Goal: Task Accomplishment & Management: Use online tool/utility

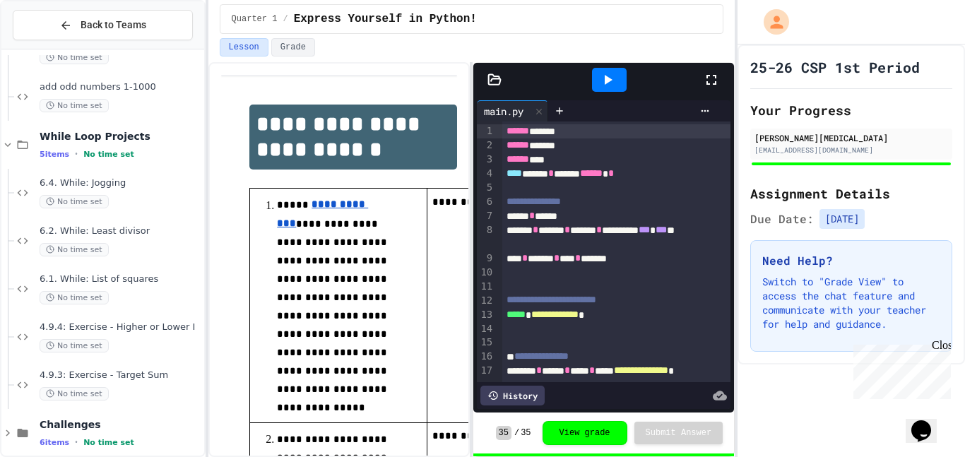
scroll to position [1399, 0]
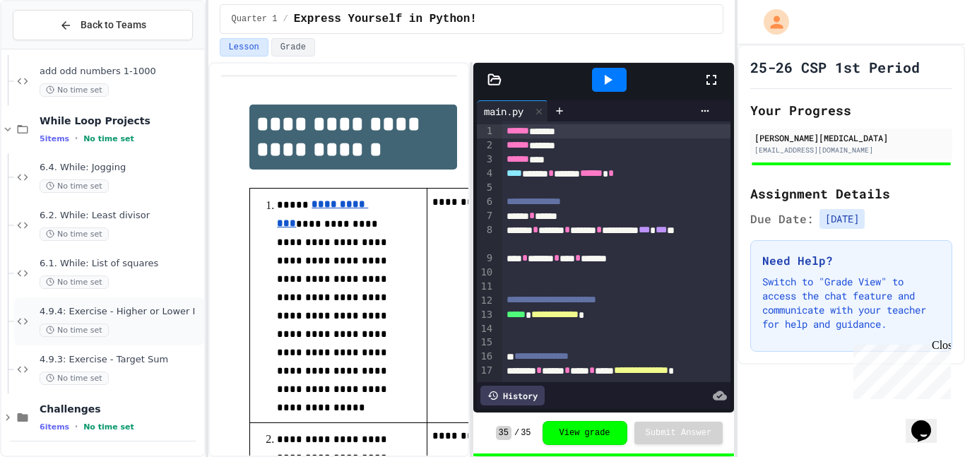
click at [143, 333] on div "No time set" at bounding box center [121, 329] width 162 height 13
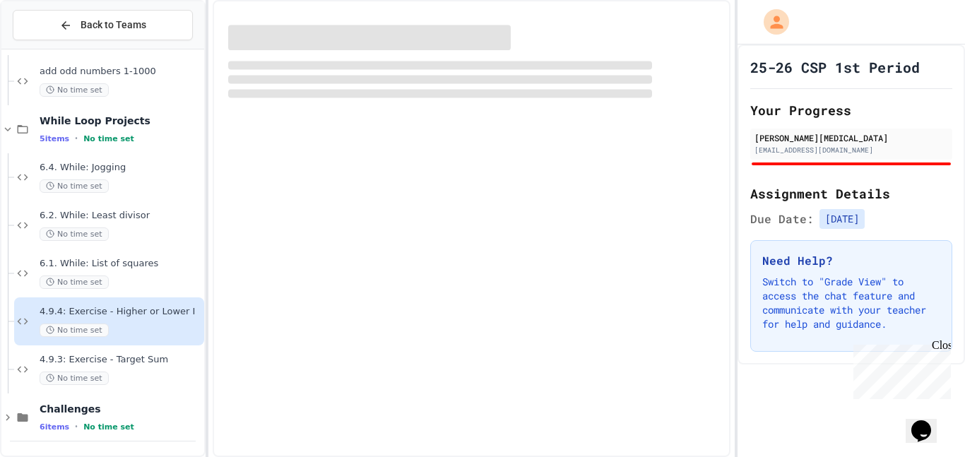
scroll to position [1382, 0]
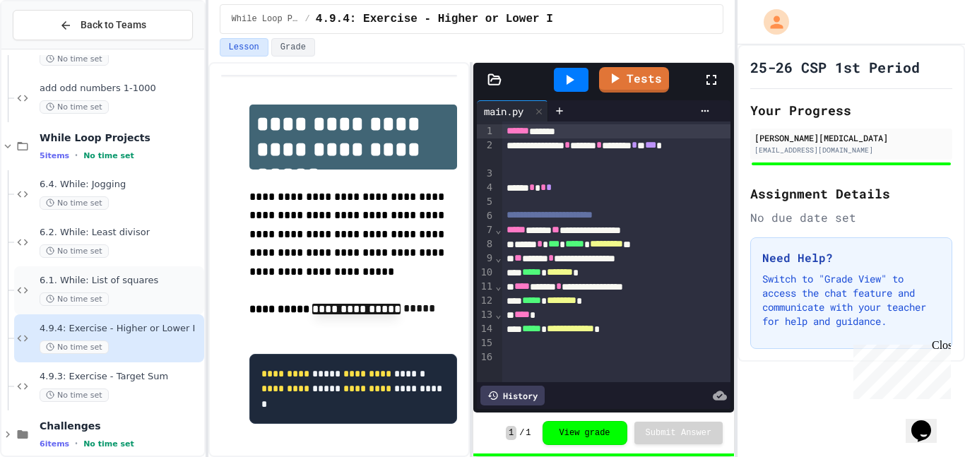
click at [166, 287] on div "6.1. While: List of squares No time set" at bounding box center [121, 290] width 162 height 31
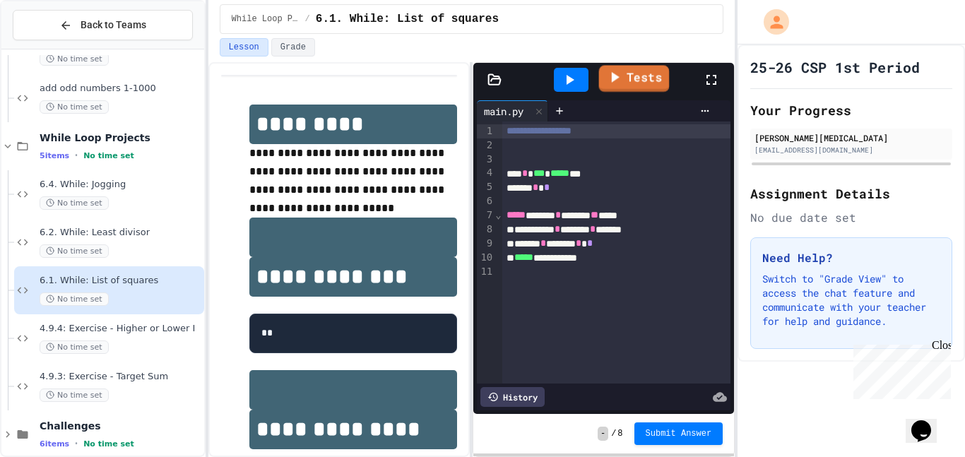
click at [624, 77] on link "Tests" at bounding box center [633, 78] width 71 height 27
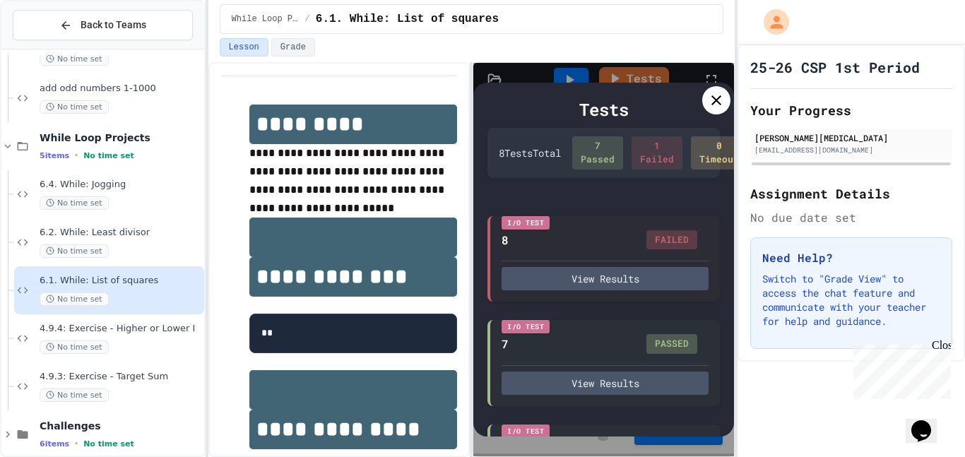
click at [730, 94] on div "Tests 8 Test s Total 7 Passed 1 Failed 0 Timeout I/O Test 8 FAILED View Results…" at bounding box center [603, 260] width 261 height 354
click at [714, 93] on icon at bounding box center [716, 100] width 17 height 17
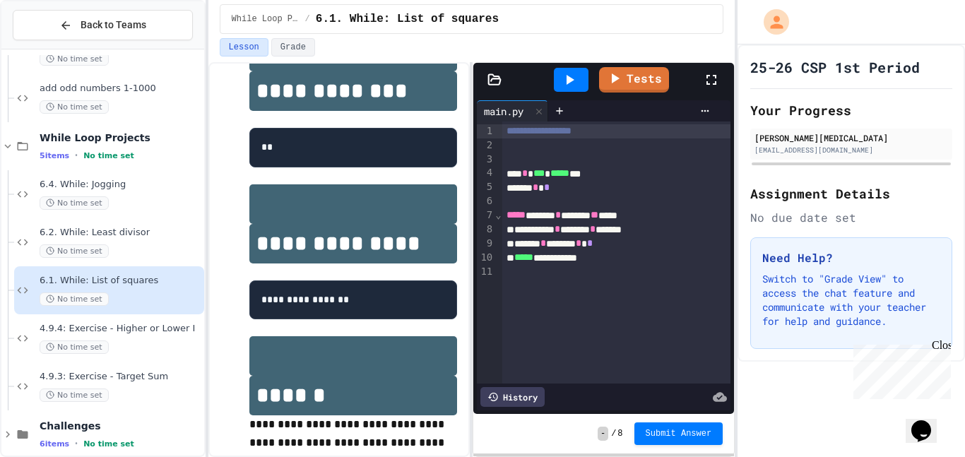
scroll to position [153, 0]
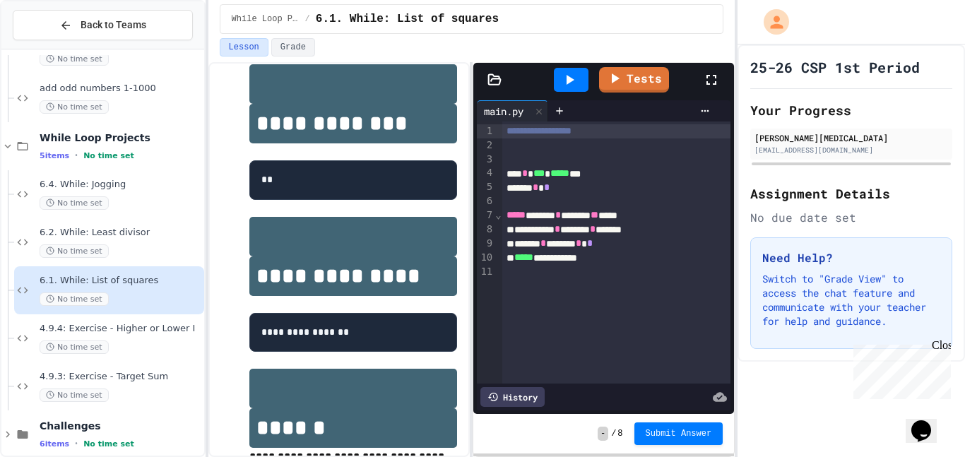
click at [575, 81] on icon at bounding box center [569, 79] width 17 height 17
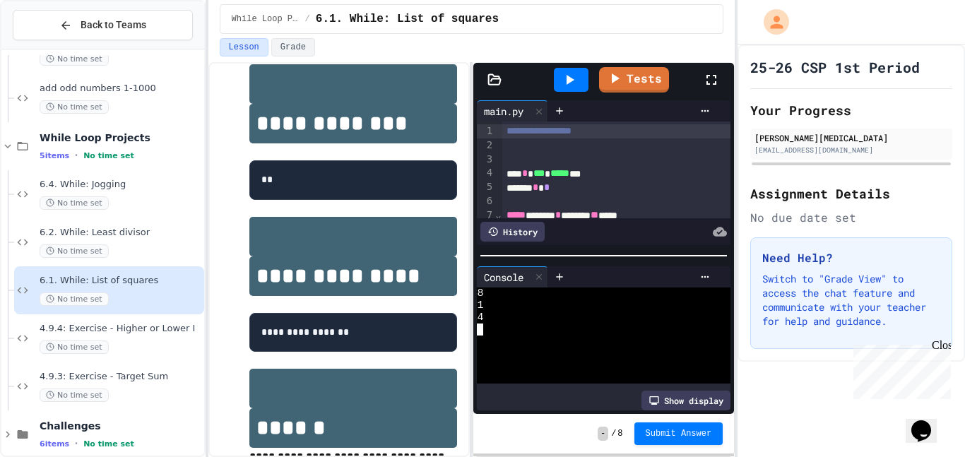
click at [573, 74] on icon at bounding box center [569, 79] width 17 height 17
click at [576, 82] on icon at bounding box center [569, 79] width 17 height 17
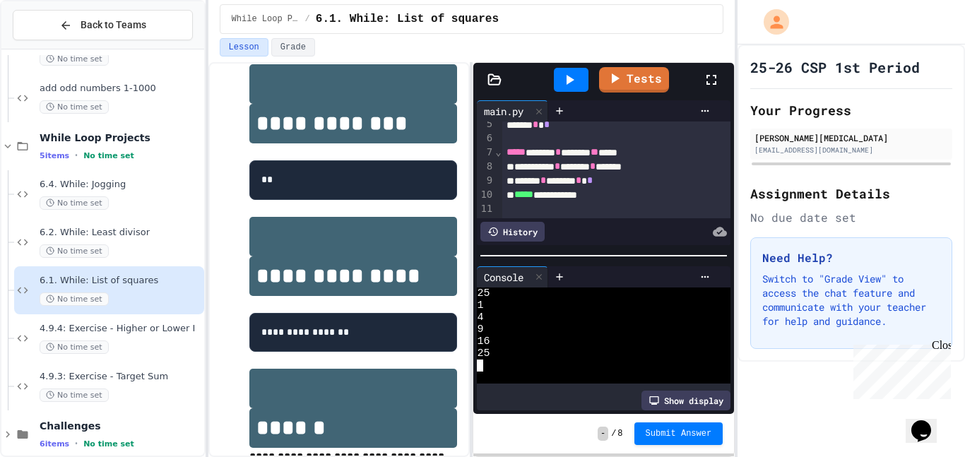
scroll to position [64, 0]
click at [641, 91] on div "Tests" at bounding box center [609, 80] width 187 height 38
click at [635, 85] on link "Tests" at bounding box center [633, 78] width 71 height 27
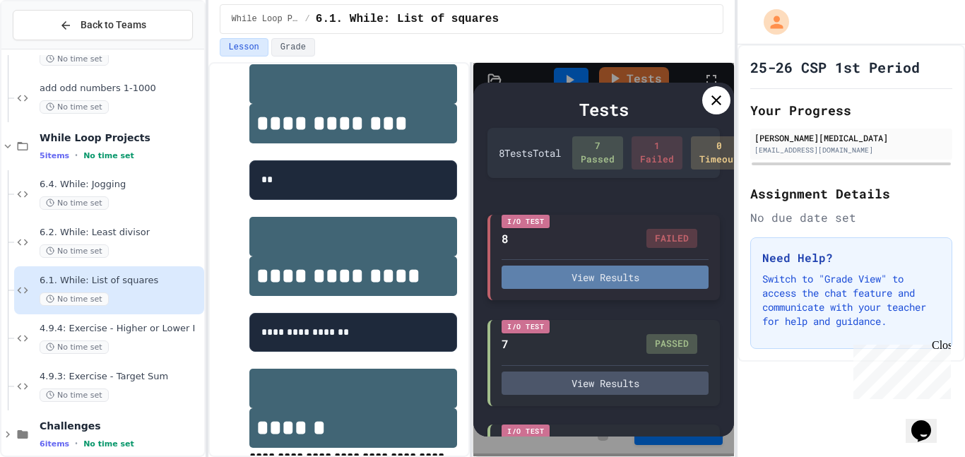
click at [599, 284] on button "View Results" at bounding box center [604, 277] width 207 height 23
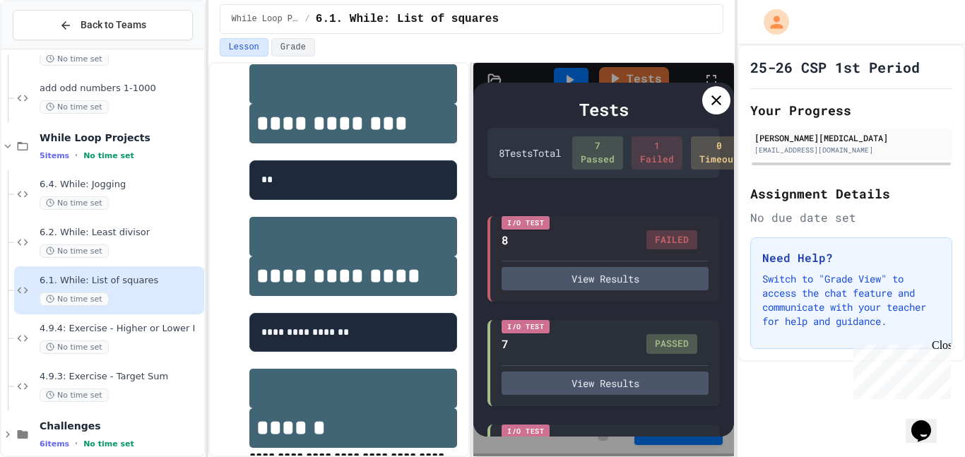
click at [724, 93] on icon at bounding box center [716, 100] width 17 height 17
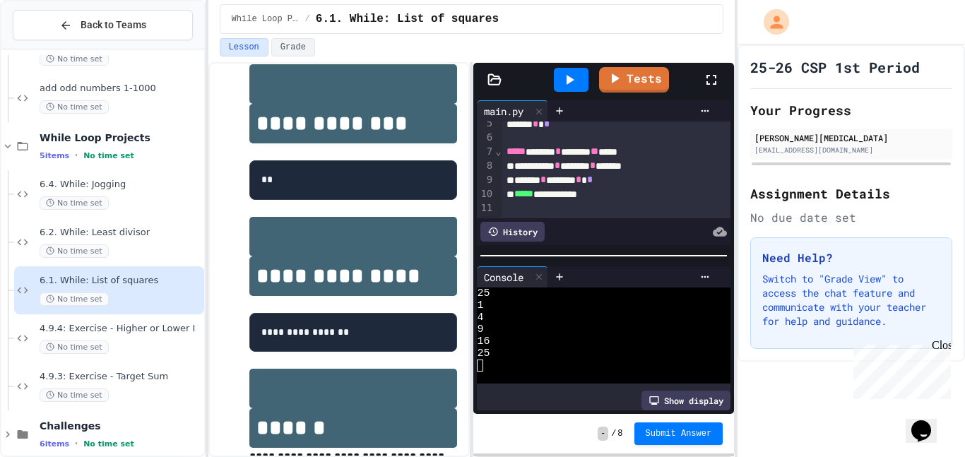
click at [573, 95] on div at bounding box center [571, 80] width 49 height 38
click at [571, 71] on icon at bounding box center [569, 79] width 17 height 17
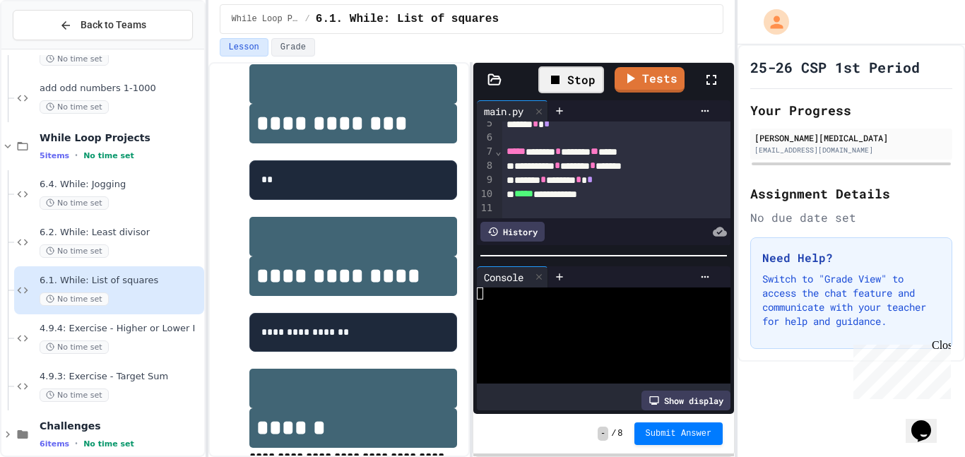
click at [526, 297] on div at bounding box center [598, 293] width 242 height 12
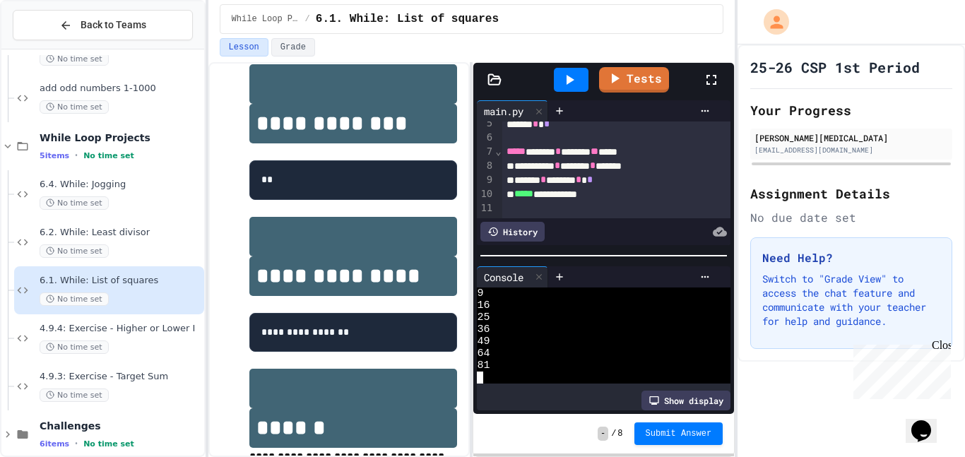
scroll to position [36, 0]
click at [606, 199] on div "**********" at bounding box center [617, 194] width 230 height 14
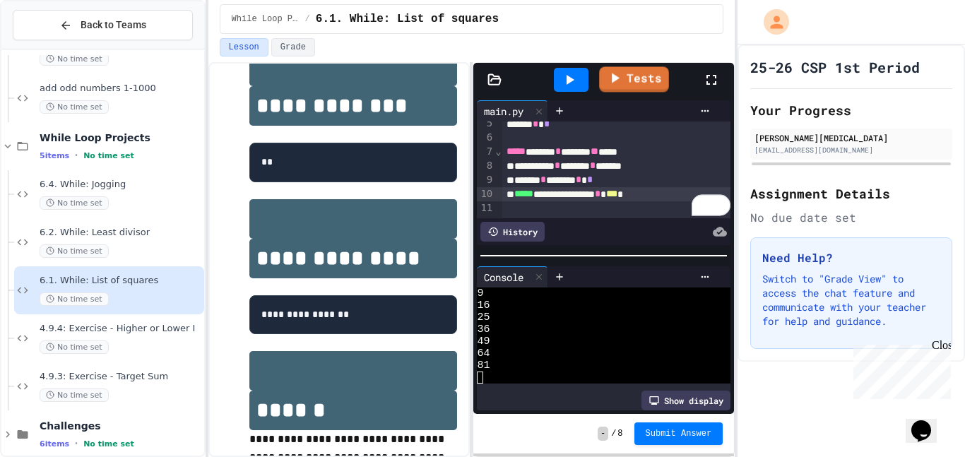
click at [576, 82] on icon at bounding box center [569, 79] width 17 height 17
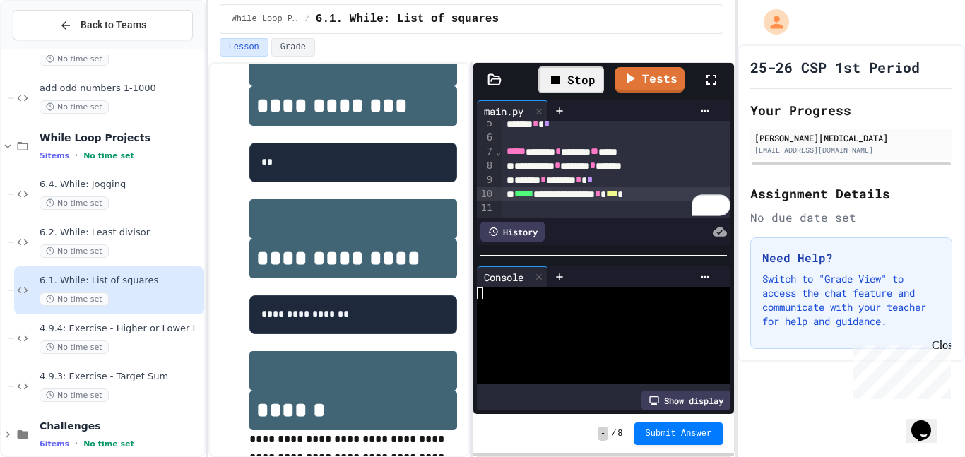
click at [525, 349] on div at bounding box center [598, 353] width 242 height 12
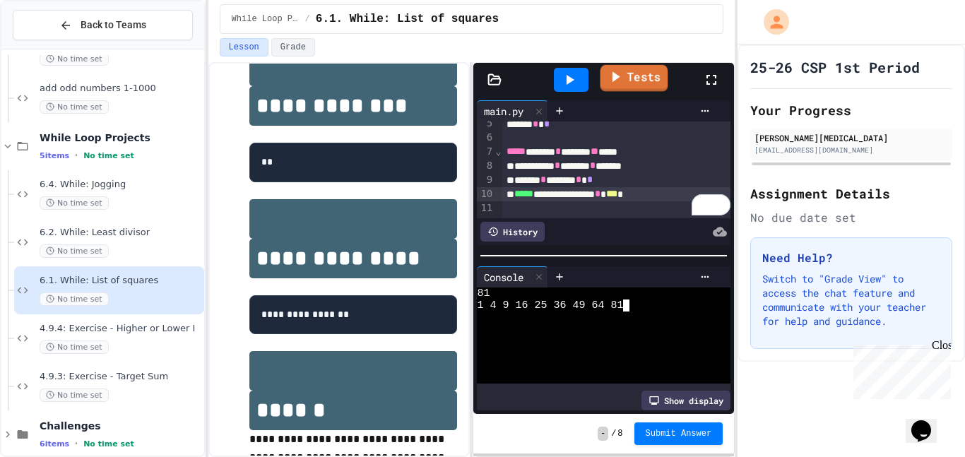
click at [653, 86] on link "Tests" at bounding box center [634, 78] width 68 height 27
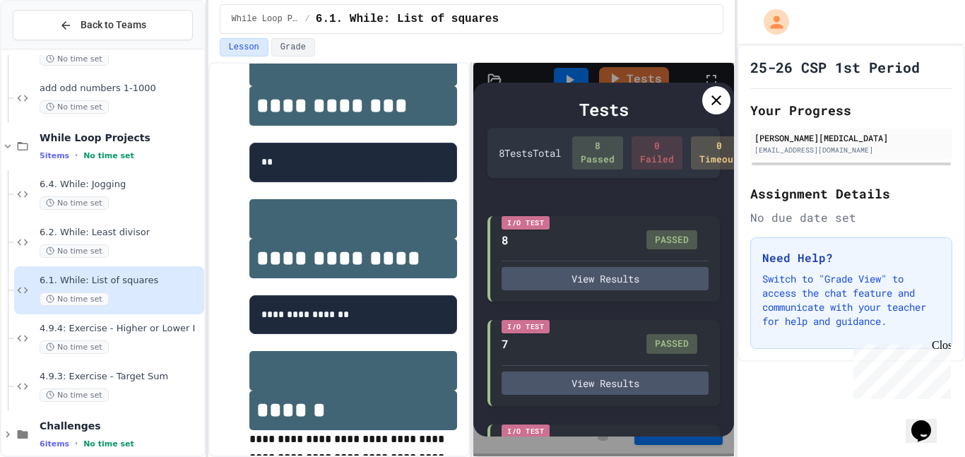
click at [718, 101] on icon at bounding box center [716, 100] width 10 height 10
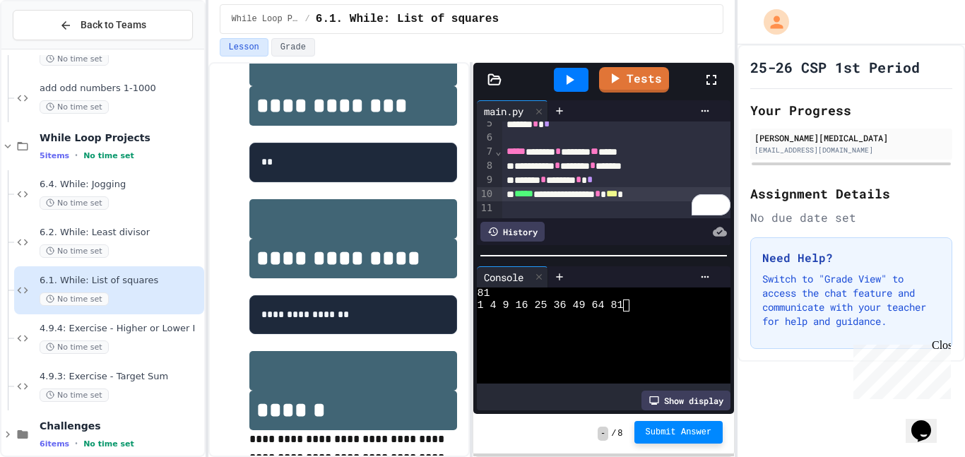
click at [660, 436] on span "Submit Answer" at bounding box center [678, 432] width 66 height 11
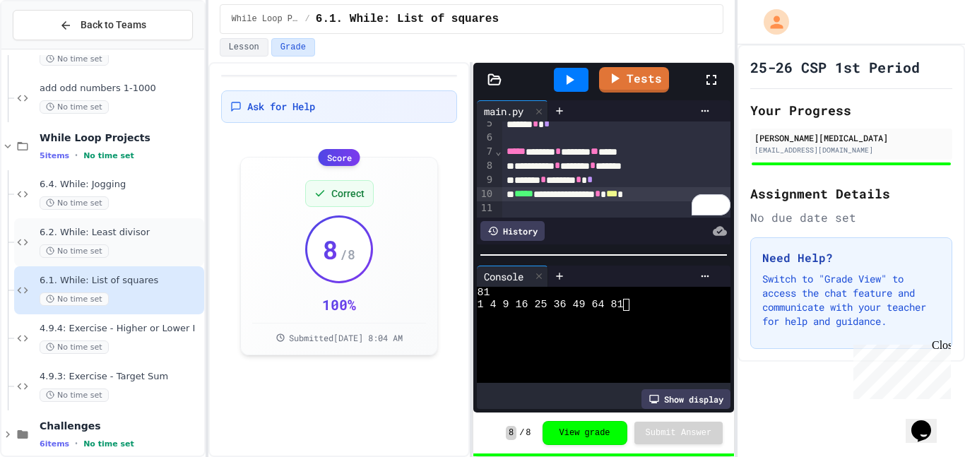
click at [150, 227] on span "6.2. While: Least divisor" at bounding box center [121, 233] width 162 height 12
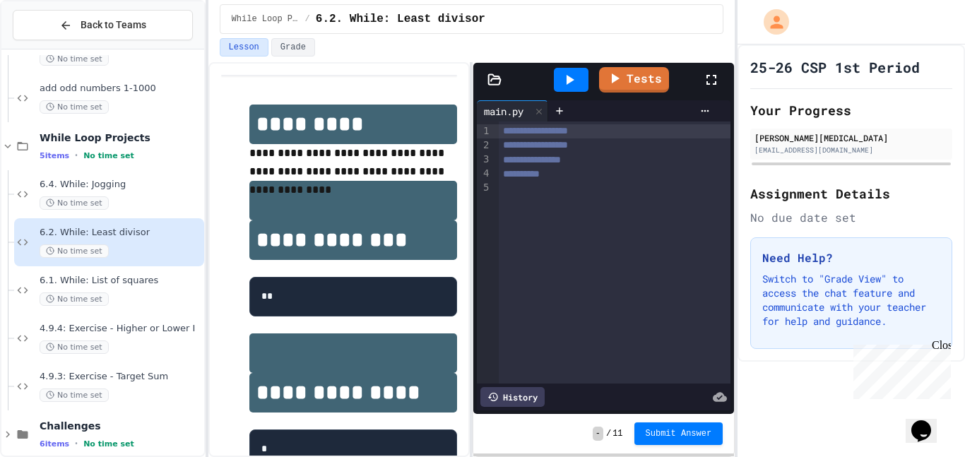
click at [457, 61] on div "Lesson Grade" at bounding box center [471, 50] width 527 height 24
click at [516, 171] on span "**********" at bounding box center [521, 174] width 37 height 10
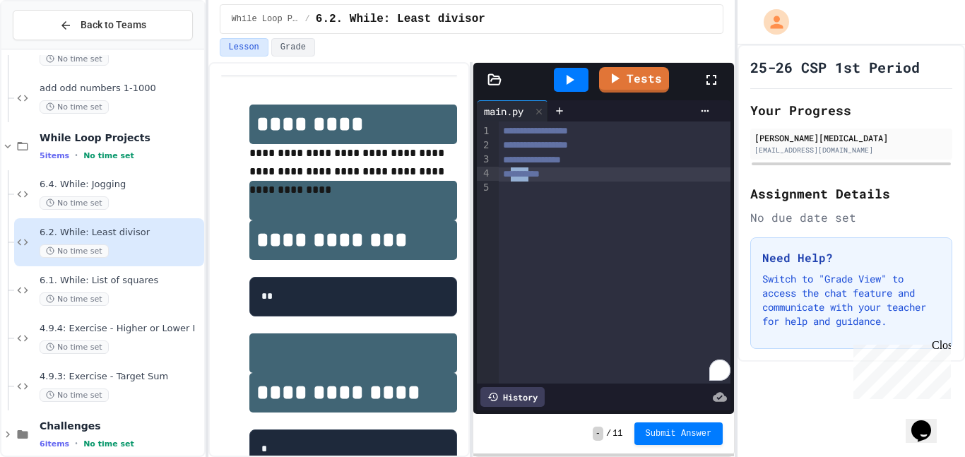
click at [516, 171] on span "**********" at bounding box center [521, 174] width 37 height 10
click at [555, 172] on div "**********" at bounding box center [615, 174] width 232 height 14
click at [563, 173] on div "******* * * *" at bounding box center [615, 174] width 232 height 15
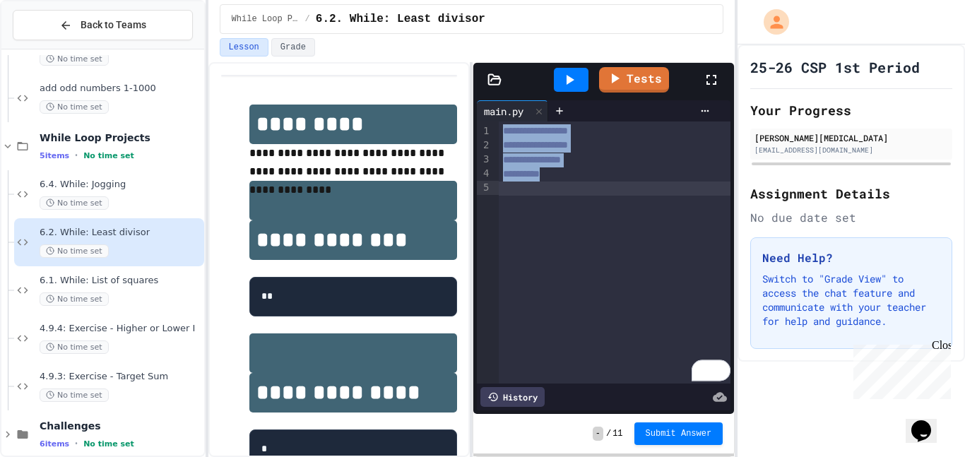
drag, startPoint x: 500, startPoint y: 131, endPoint x: 646, endPoint y: 225, distance: 173.8
click at [646, 225] on div "**********" at bounding box center [615, 252] width 232 height 262
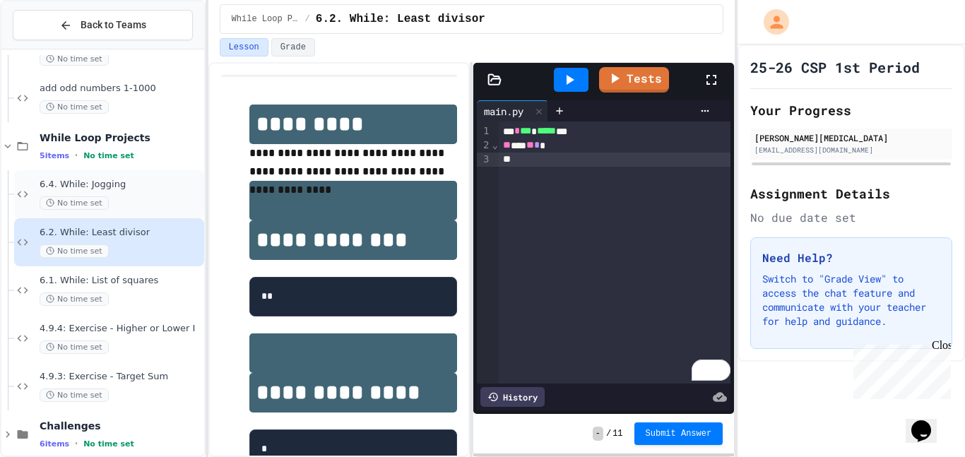
click at [111, 201] on div "No time set" at bounding box center [121, 202] width 162 height 13
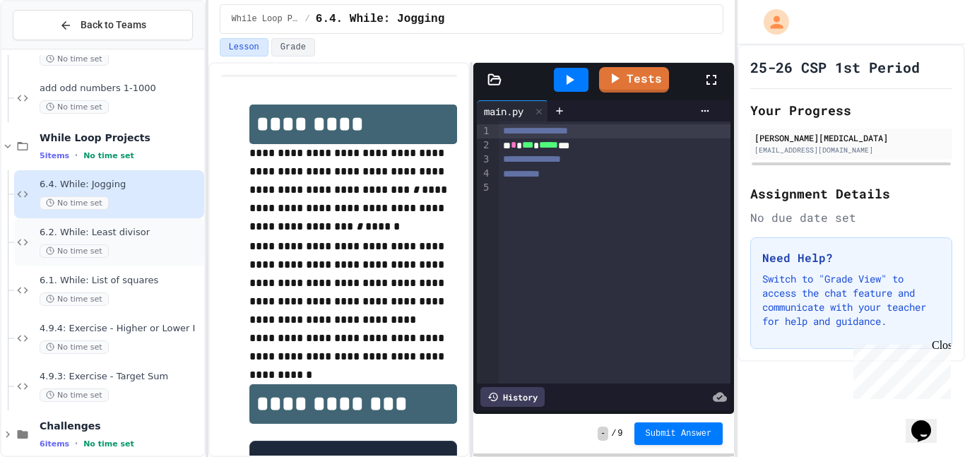
click at [162, 235] on span "6.2. While: Least divisor" at bounding box center [121, 233] width 162 height 12
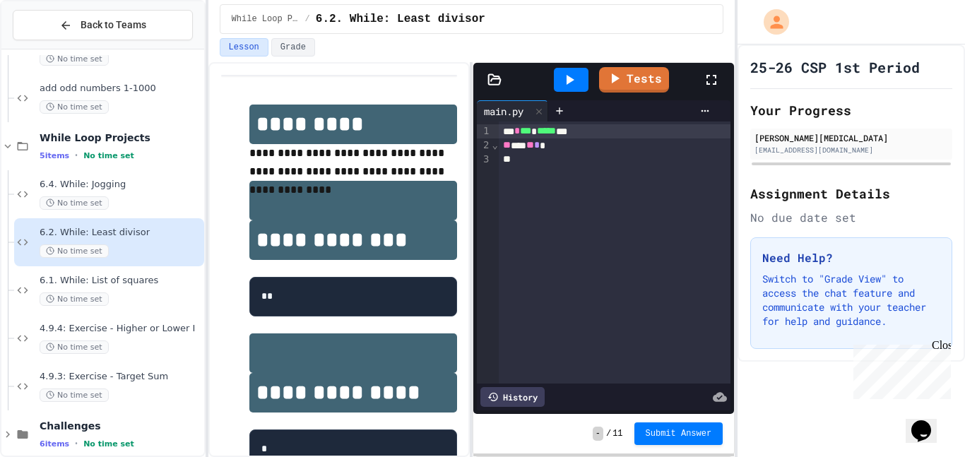
click at [580, 133] on div "*** * *** * ***** ***" at bounding box center [615, 131] width 232 height 14
click at [574, 150] on div "** *** ** * *" at bounding box center [615, 145] width 232 height 14
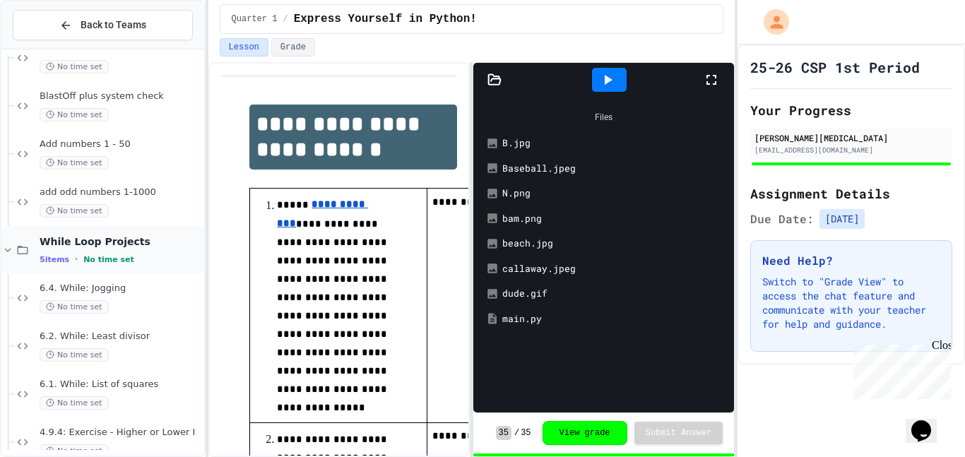
click at [166, 247] on span "While Loop Projects" at bounding box center [121, 241] width 162 height 13
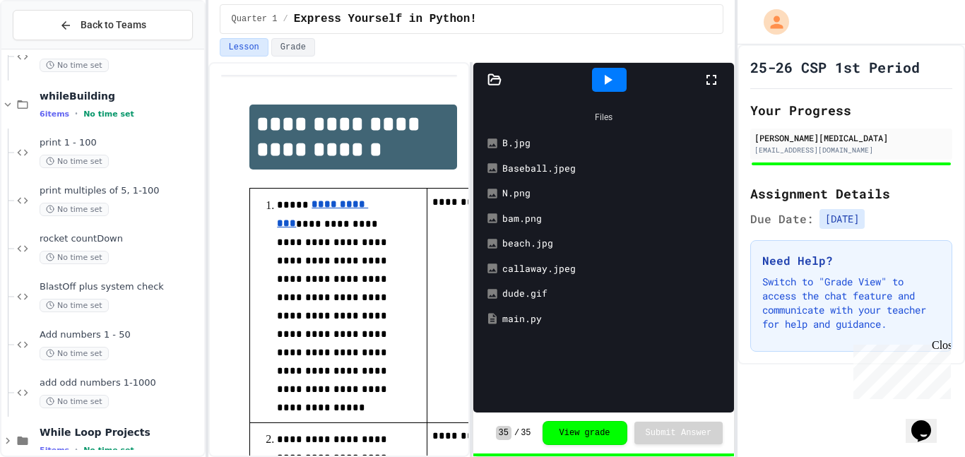
scroll to position [1159, 0]
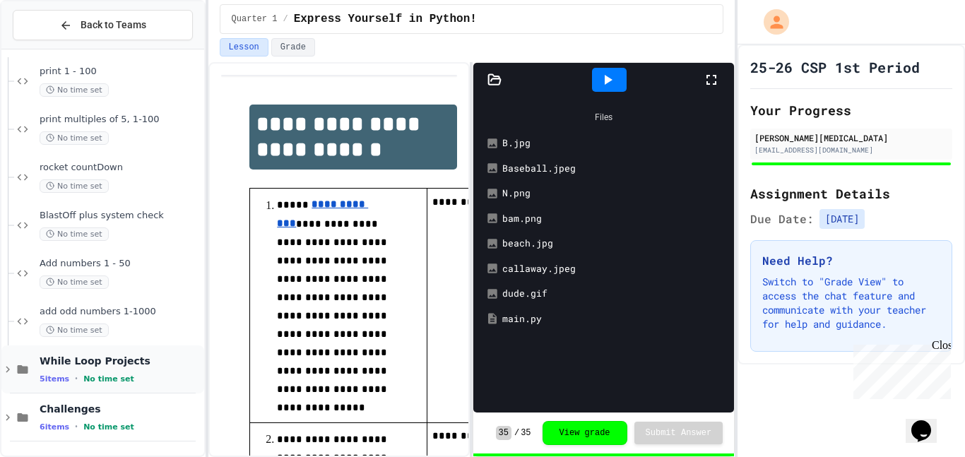
click at [154, 371] on div "While Loop Projects 5 items • No time set" at bounding box center [121, 370] width 162 height 30
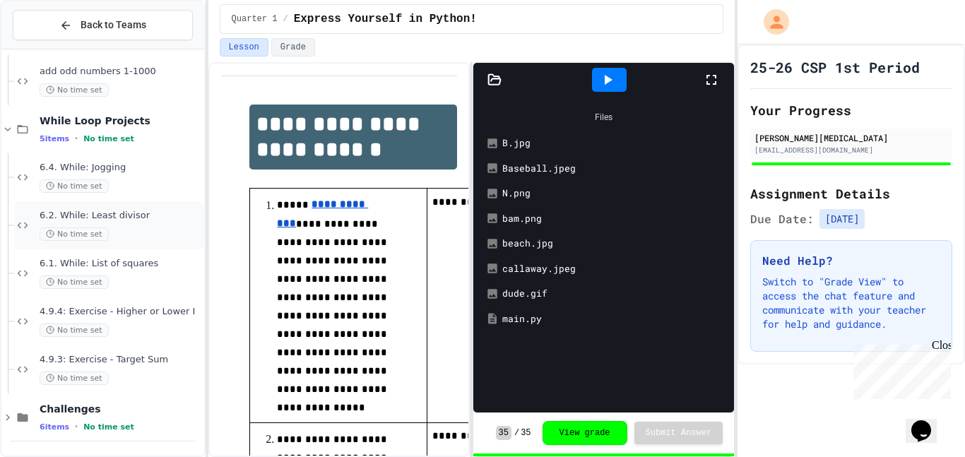
click at [159, 219] on span "6.2. While: Least divisor" at bounding box center [121, 216] width 162 height 12
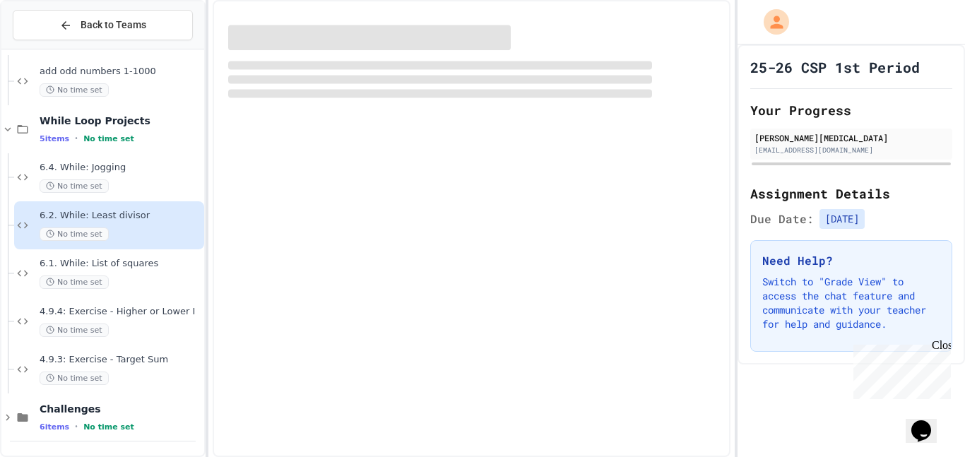
scroll to position [1382, 0]
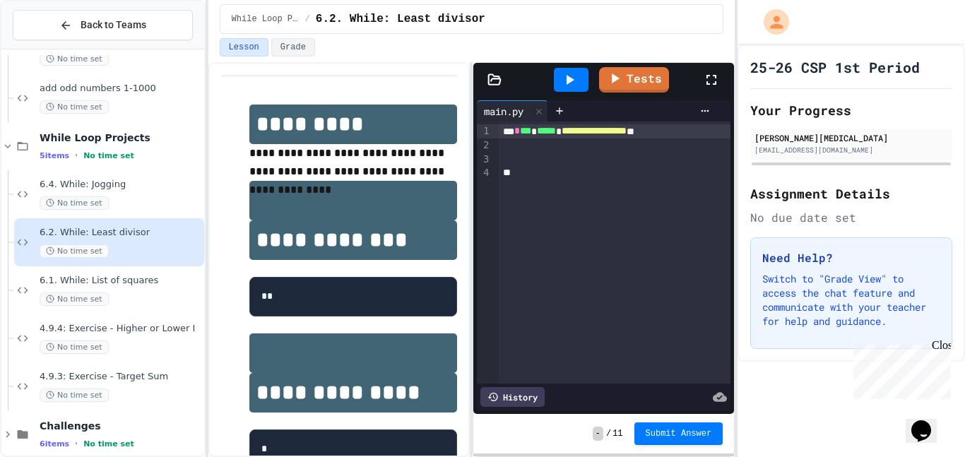
click at [693, 132] on div "**********" at bounding box center [615, 131] width 232 height 14
click at [607, 171] on div "To enrich screen reader interactions, please activate Accessibility in Grammarl…" at bounding box center [615, 173] width 232 height 14
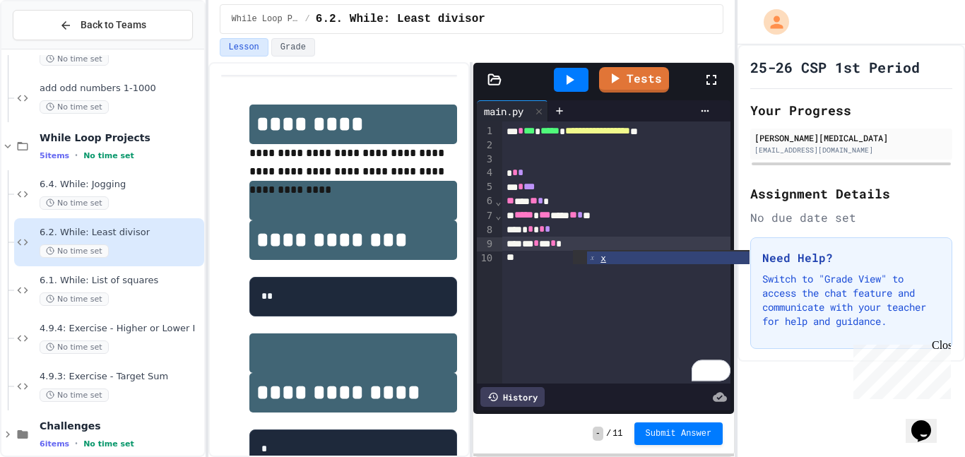
click at [572, 77] on icon at bounding box center [569, 79] width 17 height 17
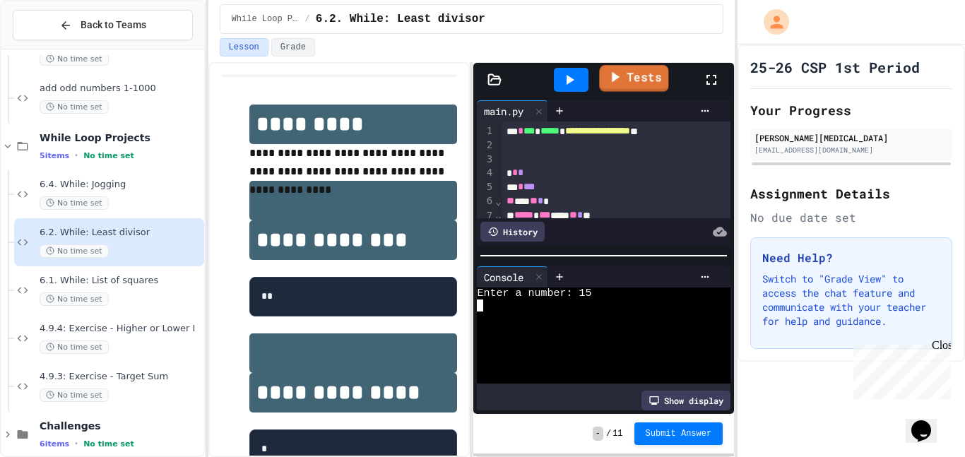
click at [647, 76] on link "Tests" at bounding box center [633, 78] width 69 height 27
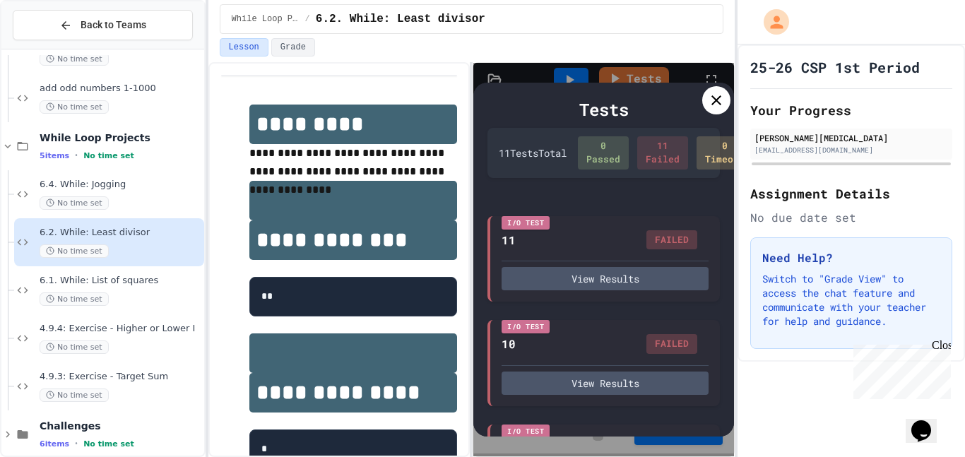
click at [723, 112] on div at bounding box center [716, 100] width 28 height 28
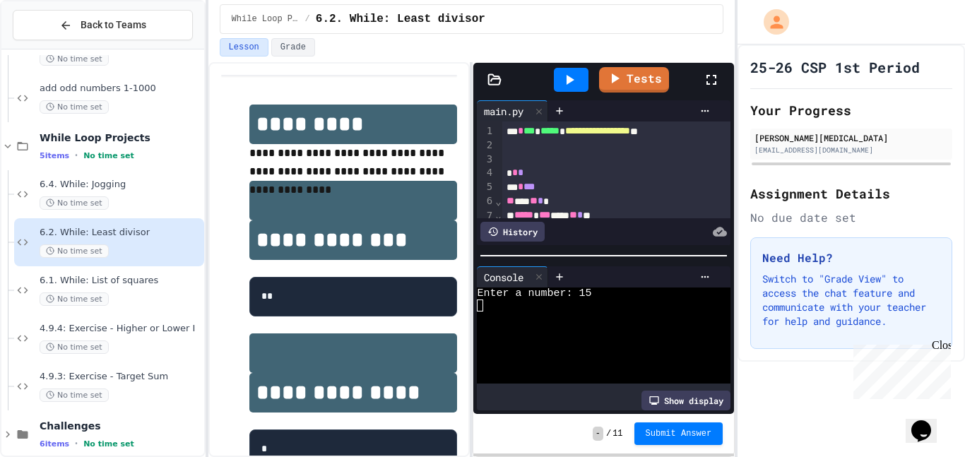
scroll to position [49, 0]
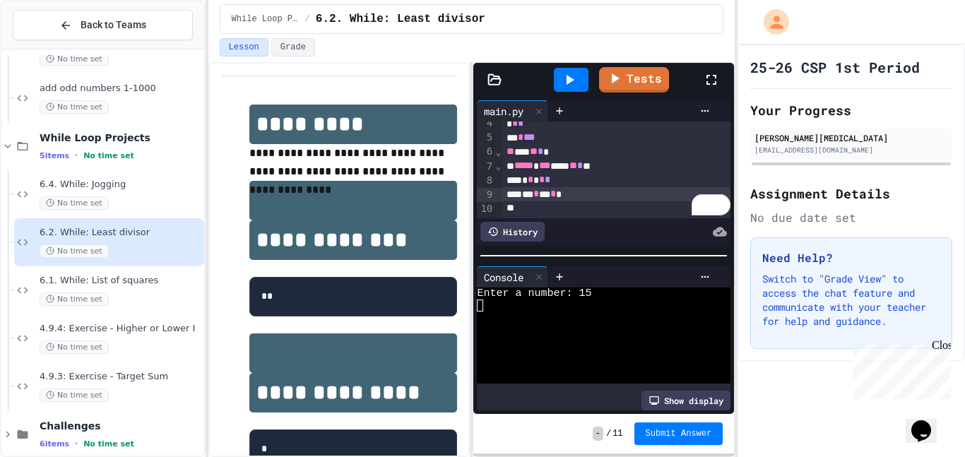
click at [624, 198] on div "*** * *** * *" at bounding box center [617, 194] width 230 height 14
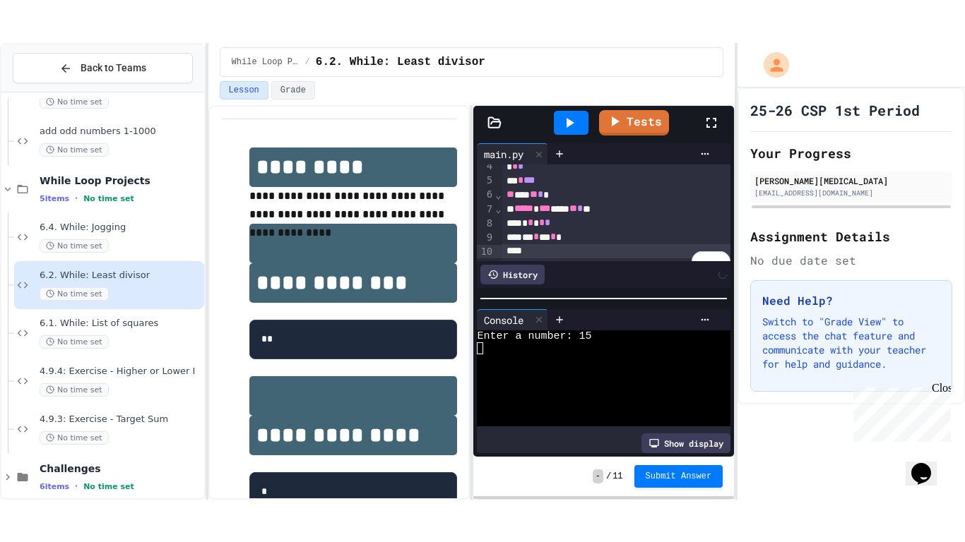
scroll to position [63, 0]
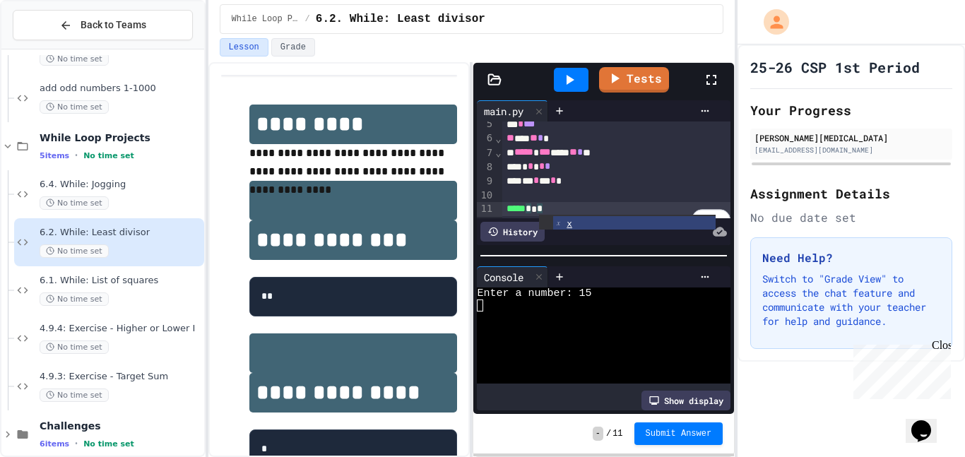
click at [571, 77] on icon at bounding box center [569, 79] width 17 height 17
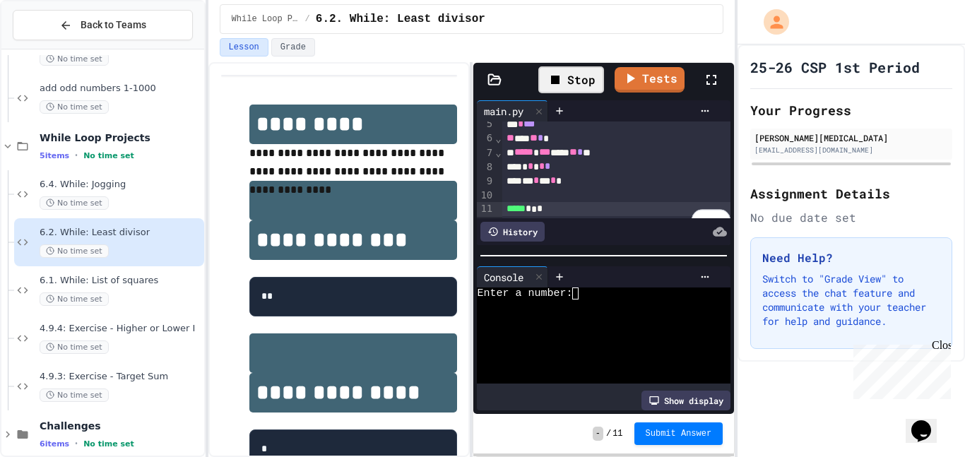
click at [583, 296] on textarea "Terminal input" at bounding box center [581, 293] width 6 height 12
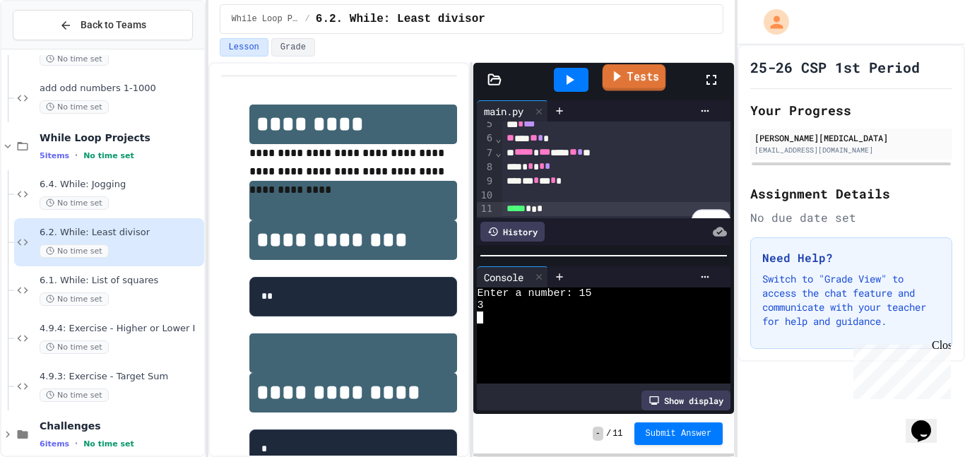
click at [631, 76] on link "Tests" at bounding box center [634, 77] width 64 height 27
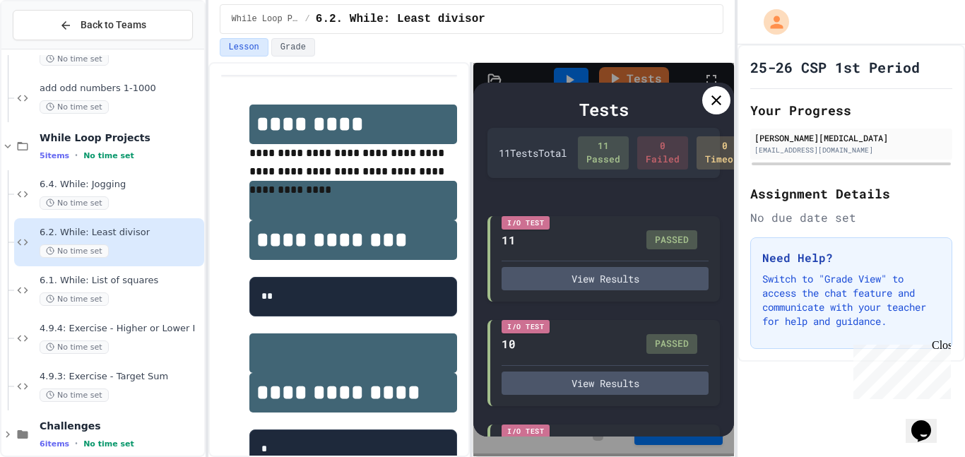
click at [718, 99] on icon at bounding box center [716, 100] width 17 height 17
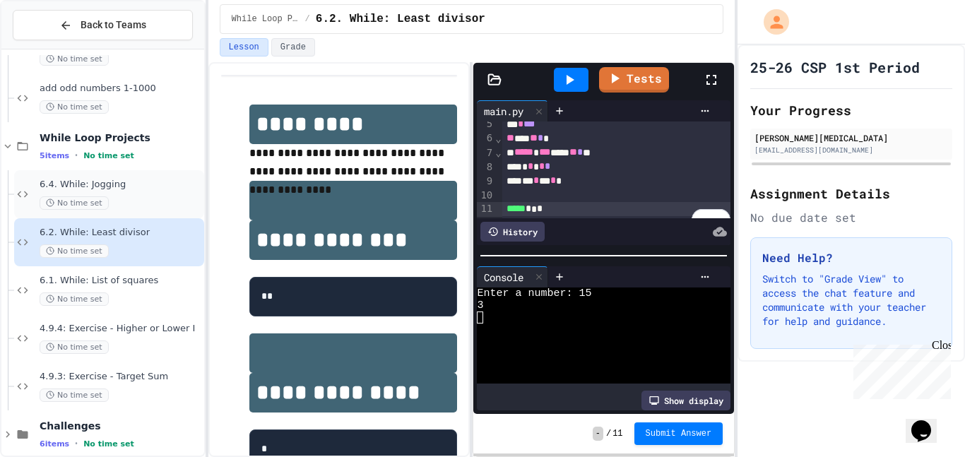
click at [132, 201] on div "No time set" at bounding box center [121, 202] width 162 height 13
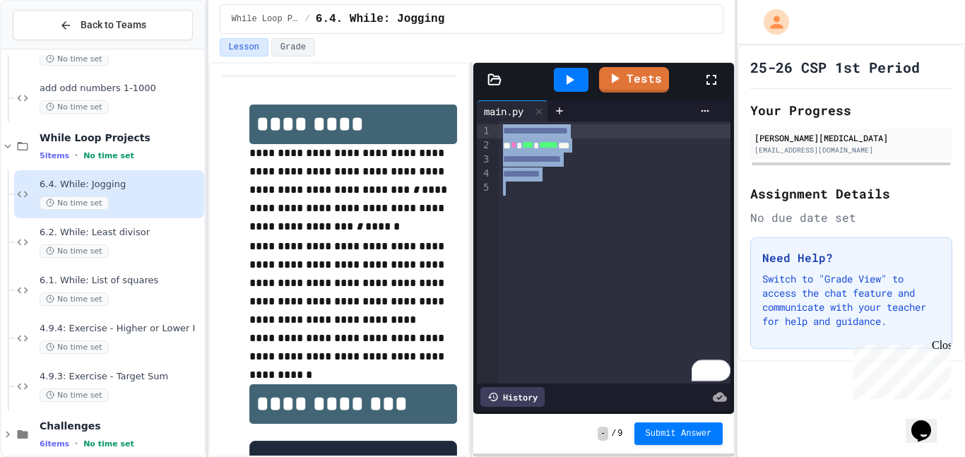
drag, startPoint x: 566, startPoint y: 181, endPoint x: 494, endPoint y: 134, distance: 85.8
click at [494, 134] on div "**********" at bounding box center [604, 252] width 254 height 262
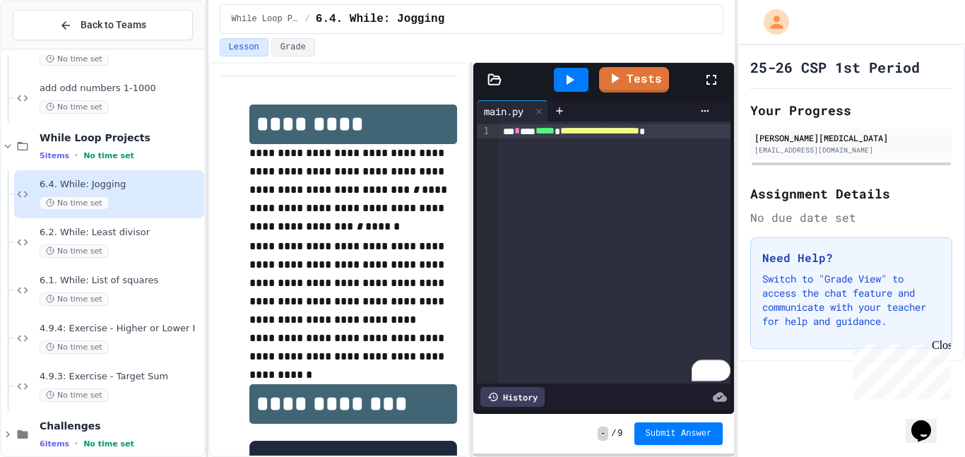
click at [717, 133] on div "**********" at bounding box center [615, 131] width 232 height 14
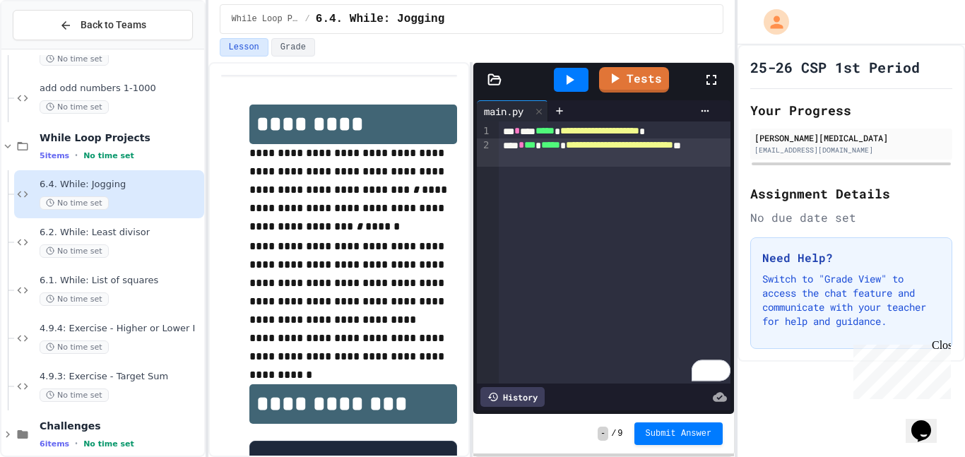
click at [556, 163] on div "**********" at bounding box center [615, 152] width 232 height 28
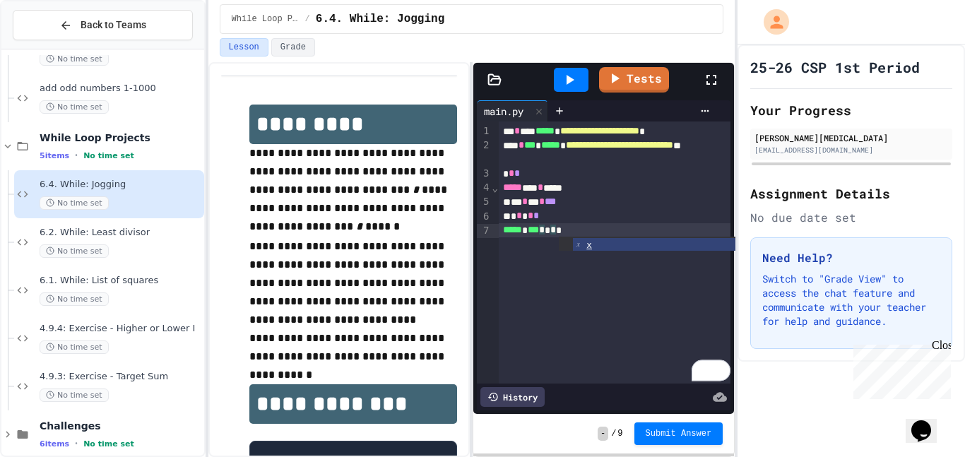
click at [568, 73] on icon at bounding box center [569, 79] width 17 height 17
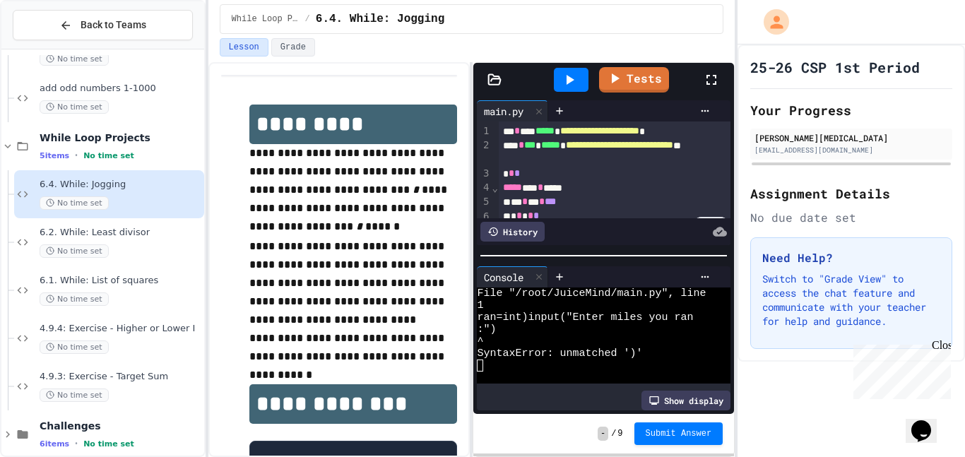
click at [545, 132] on div "**********" at bounding box center [615, 131] width 232 height 14
click at [580, 80] on div at bounding box center [571, 80] width 35 height 24
click at [716, 136] on div "**********" at bounding box center [615, 131] width 232 height 14
click at [571, 88] on div at bounding box center [571, 80] width 35 height 24
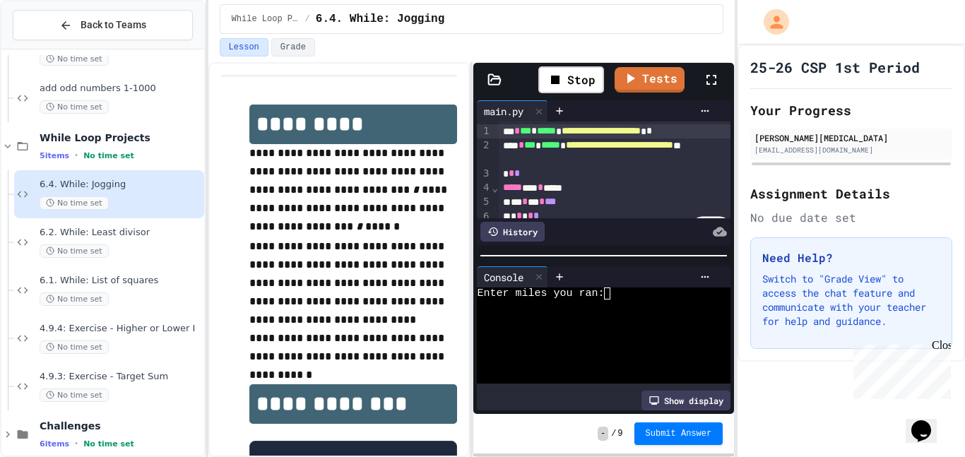
click at [607, 295] on textarea "Terminal input" at bounding box center [607, 293] width 6 height 12
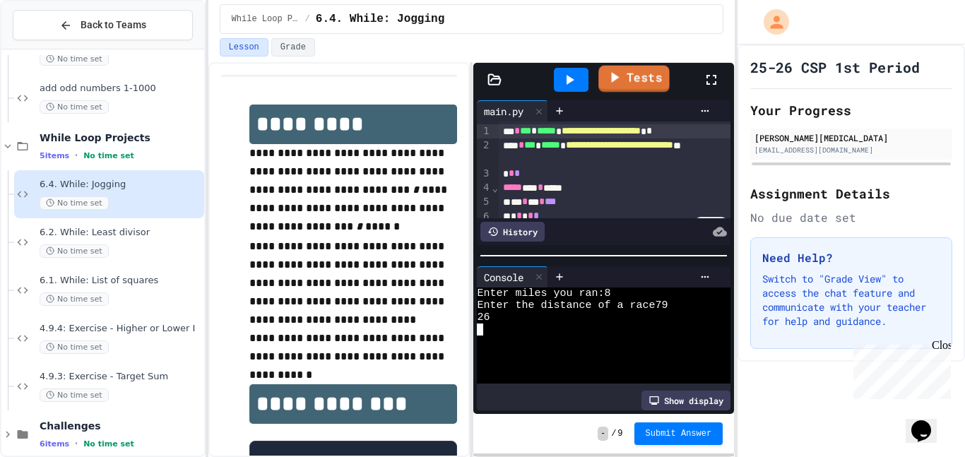
click at [647, 76] on link "Tests" at bounding box center [633, 79] width 71 height 27
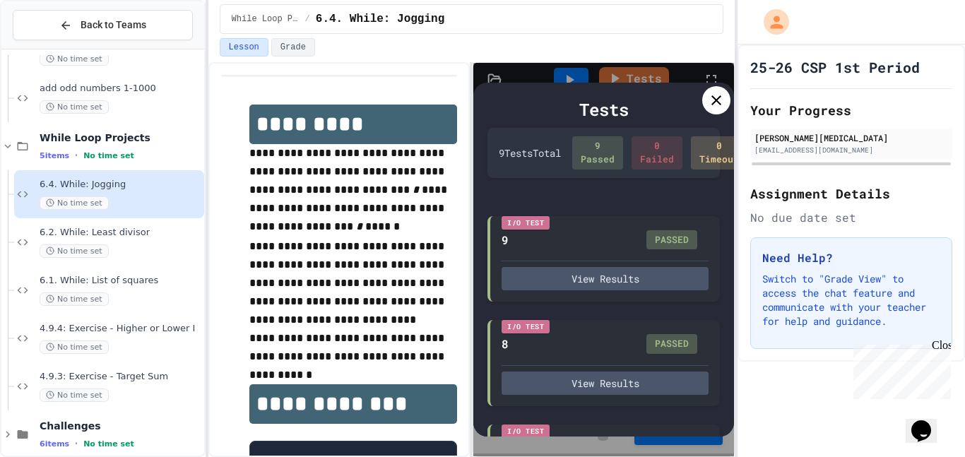
click at [717, 92] on icon at bounding box center [716, 100] width 17 height 17
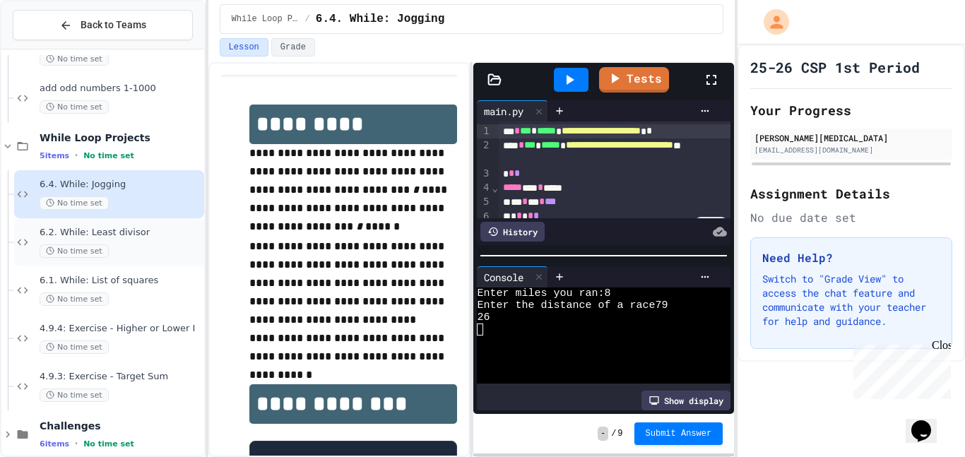
click at [148, 236] on span "6.2. While: Least divisor" at bounding box center [121, 233] width 162 height 12
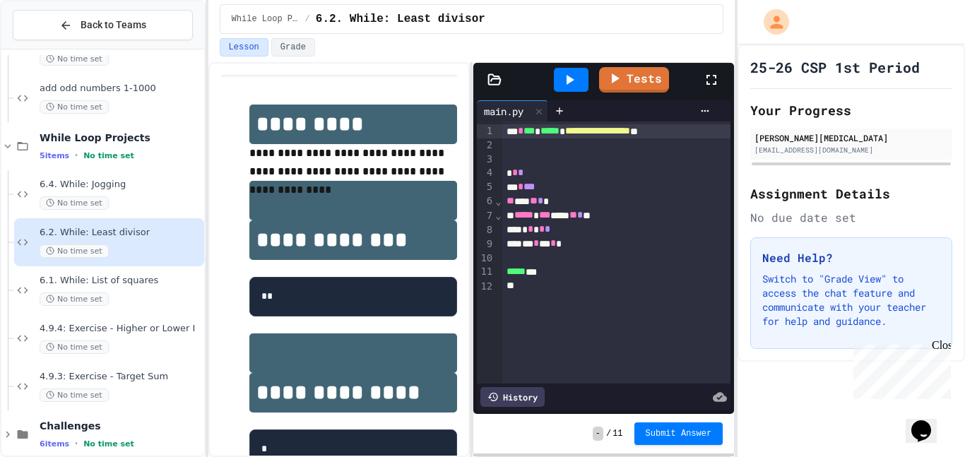
click at [624, 72] on link "Tests" at bounding box center [634, 79] width 70 height 25
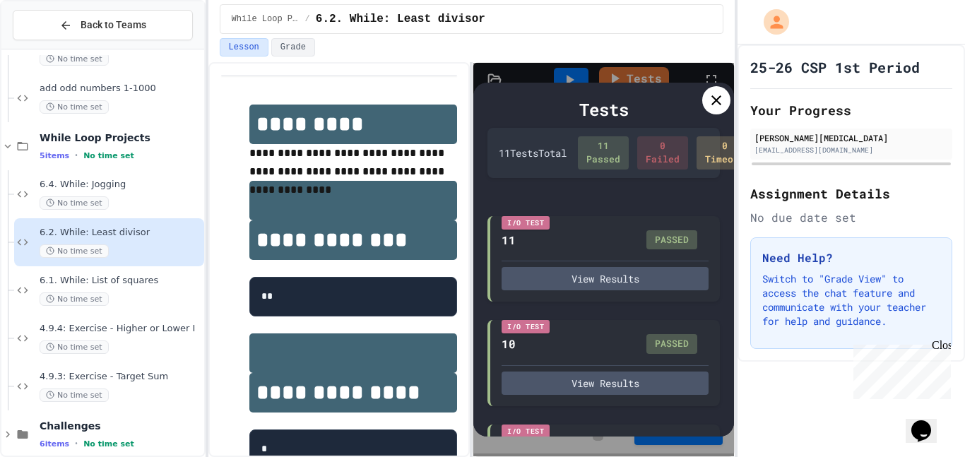
click at [728, 104] on div at bounding box center [716, 100] width 28 height 28
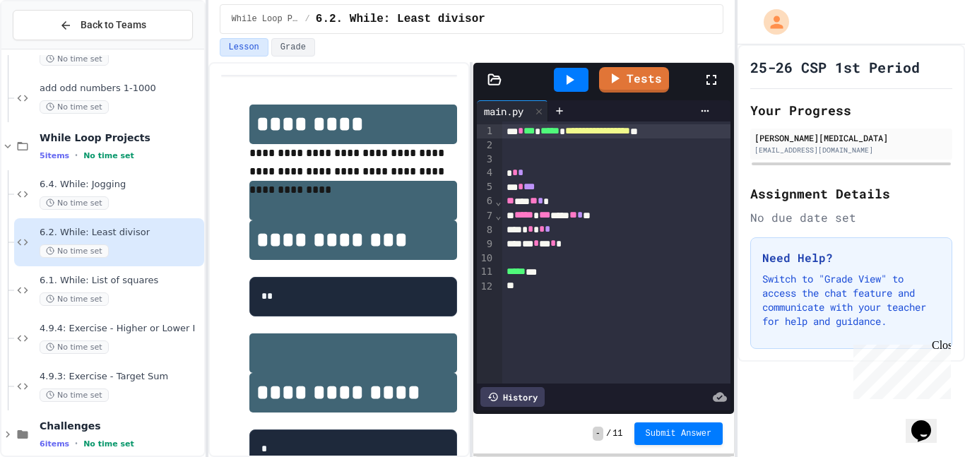
click at [689, 437] on span "Submit Answer" at bounding box center [678, 433] width 66 height 11
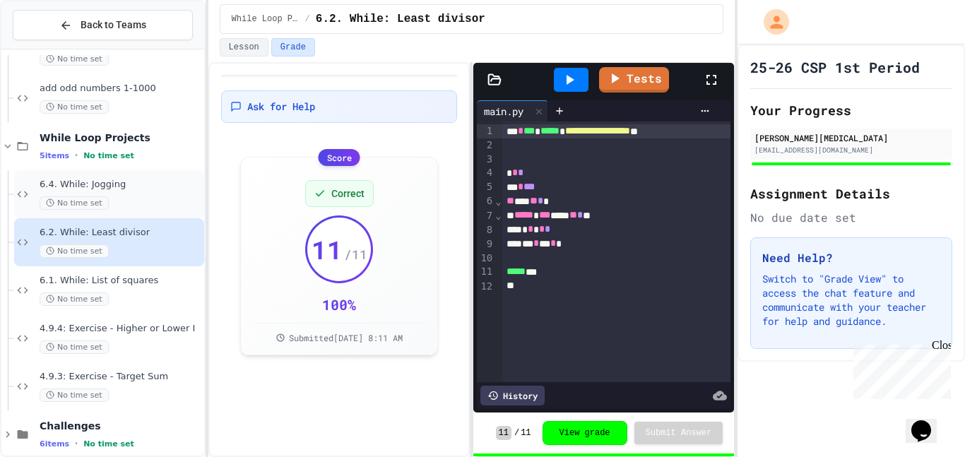
click at [172, 199] on div "No time set" at bounding box center [121, 202] width 162 height 13
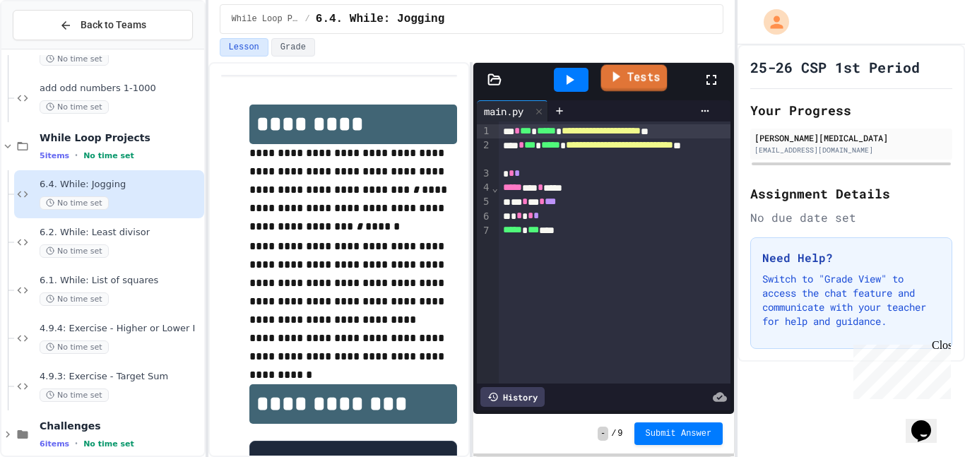
click at [636, 85] on link "Tests" at bounding box center [633, 78] width 66 height 27
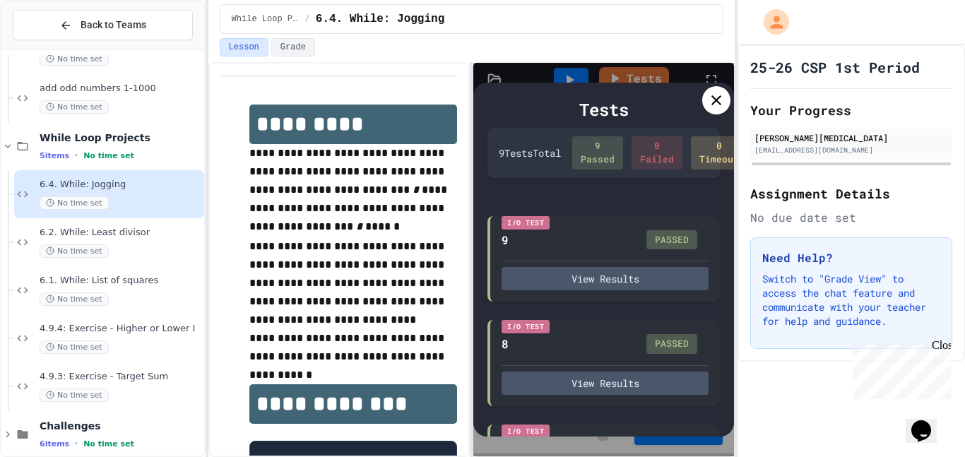
click at [720, 105] on icon at bounding box center [716, 100] width 17 height 17
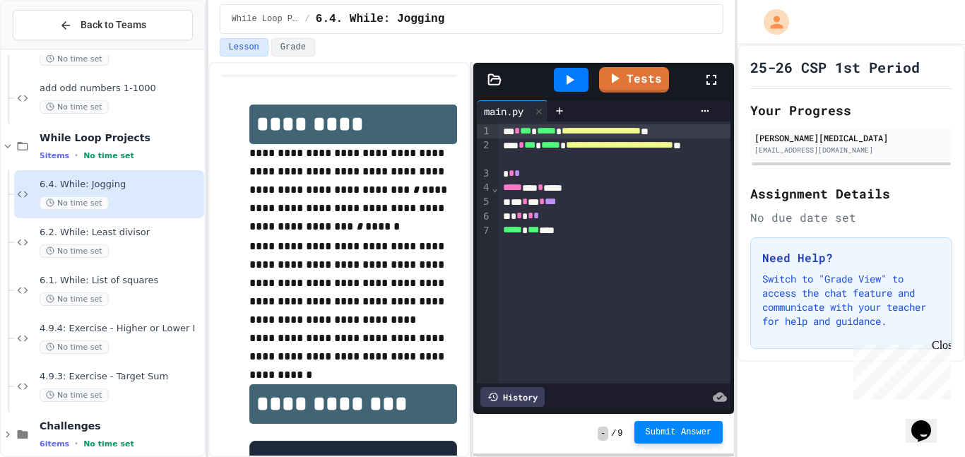
click at [673, 441] on button "Submit Answer" at bounding box center [678, 432] width 89 height 23
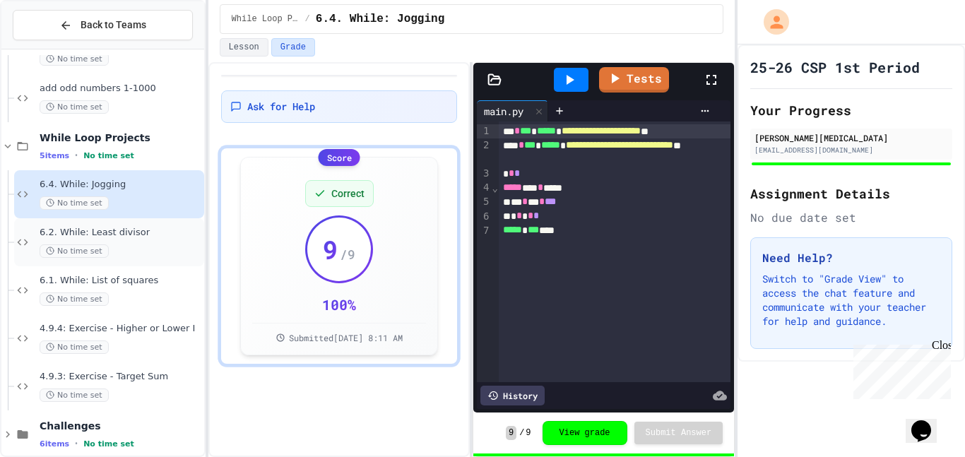
click at [120, 235] on span "6.2. While: Least divisor" at bounding box center [121, 233] width 162 height 12
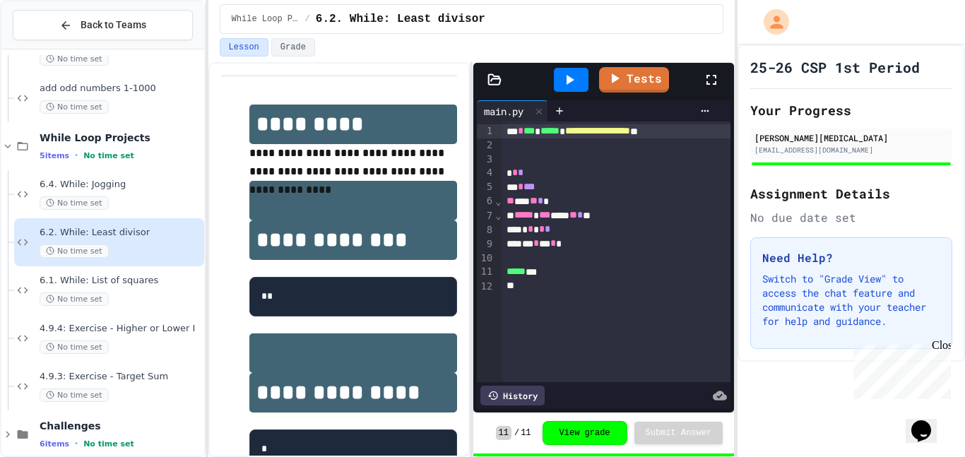
click at [708, 80] on icon at bounding box center [711, 79] width 17 height 17
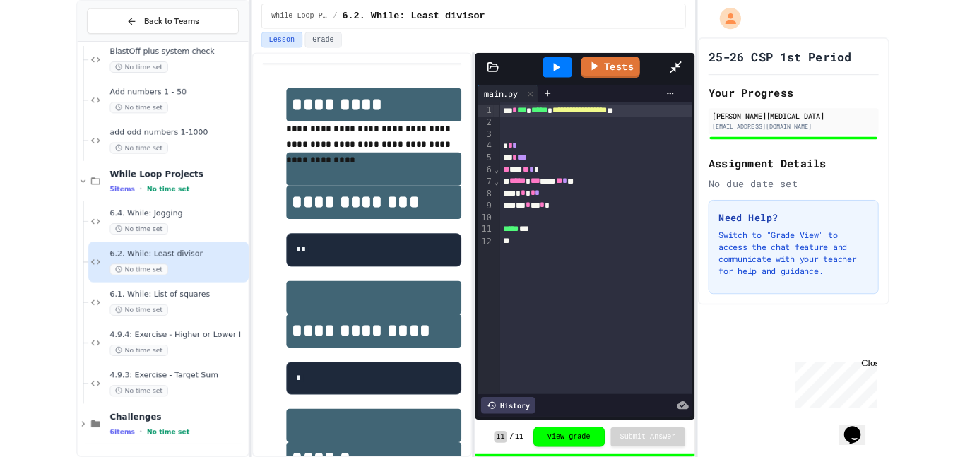
scroll to position [1314, 0]
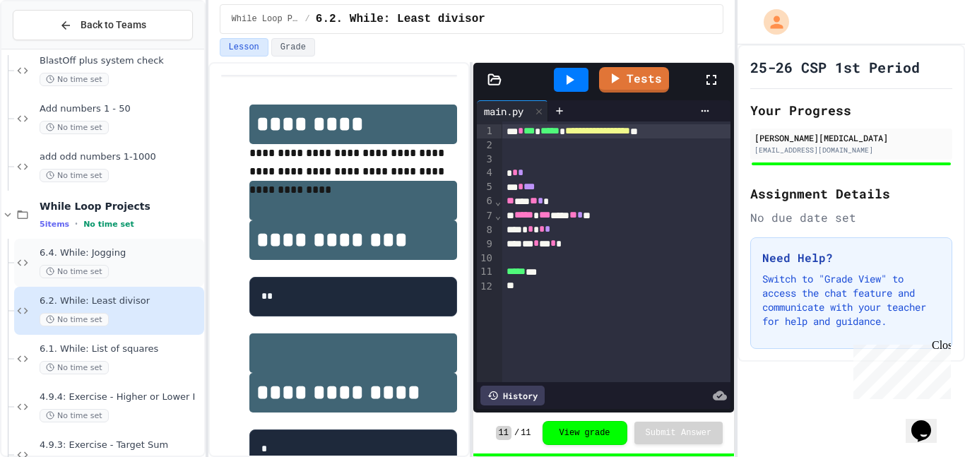
click at [162, 275] on div "No time set" at bounding box center [121, 271] width 162 height 13
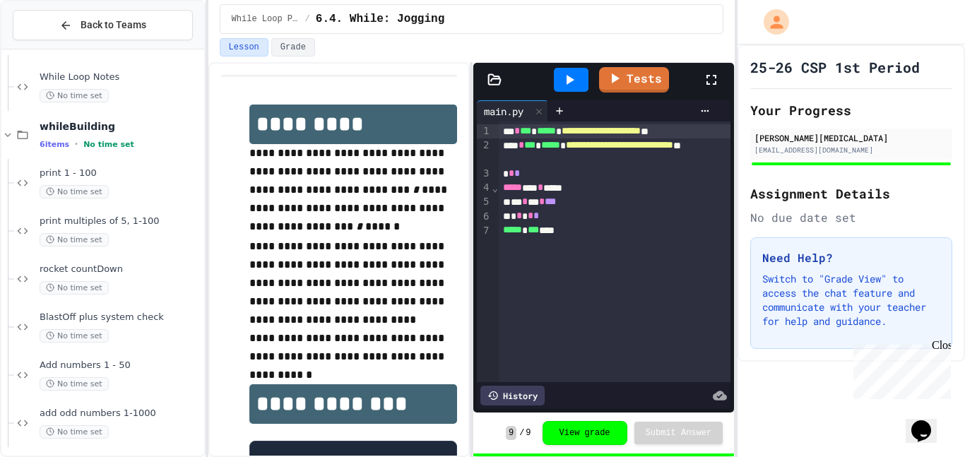
scroll to position [1054, 0]
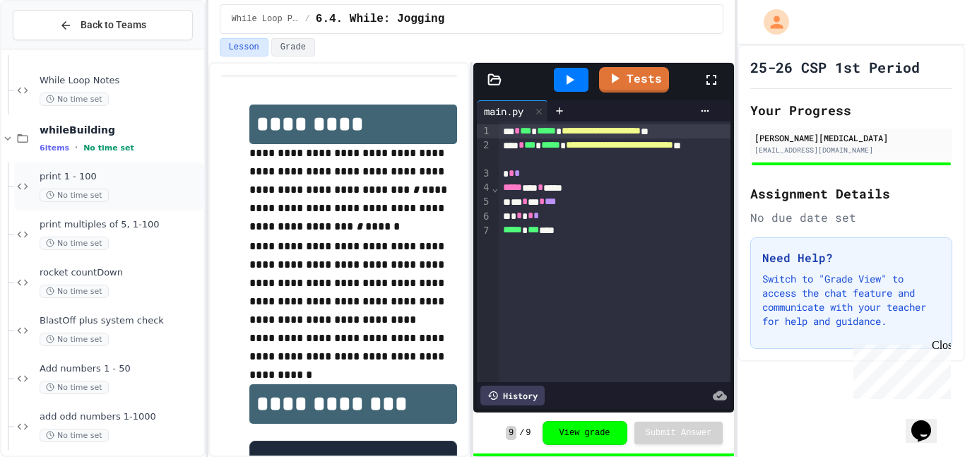
click at [124, 198] on div "No time set" at bounding box center [121, 195] width 162 height 13
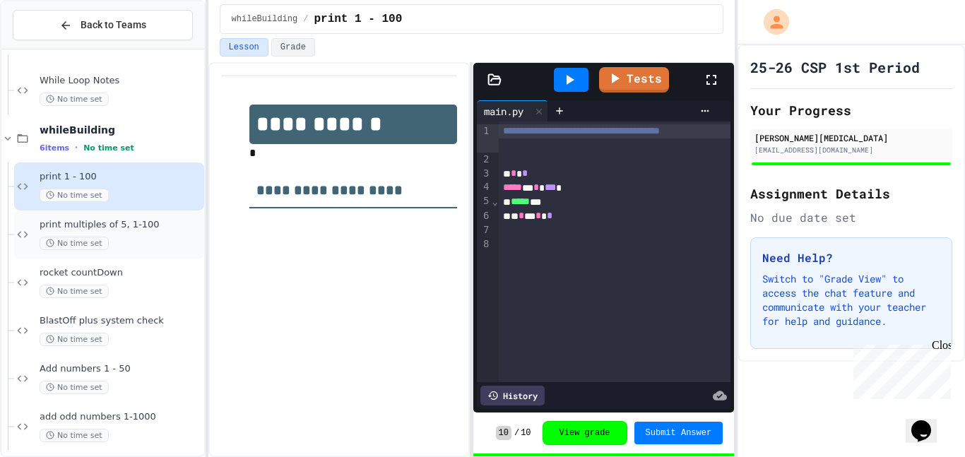
click at [153, 246] on div "No time set" at bounding box center [121, 243] width 162 height 13
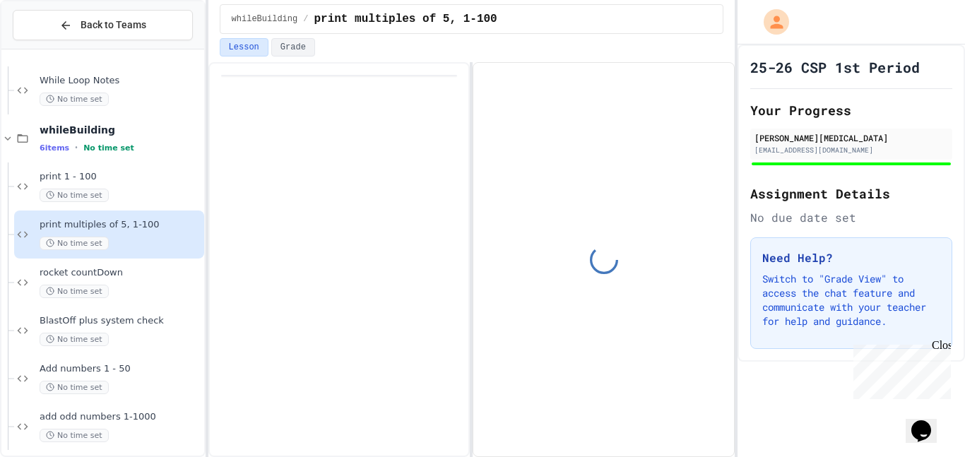
scroll to position [1111, 0]
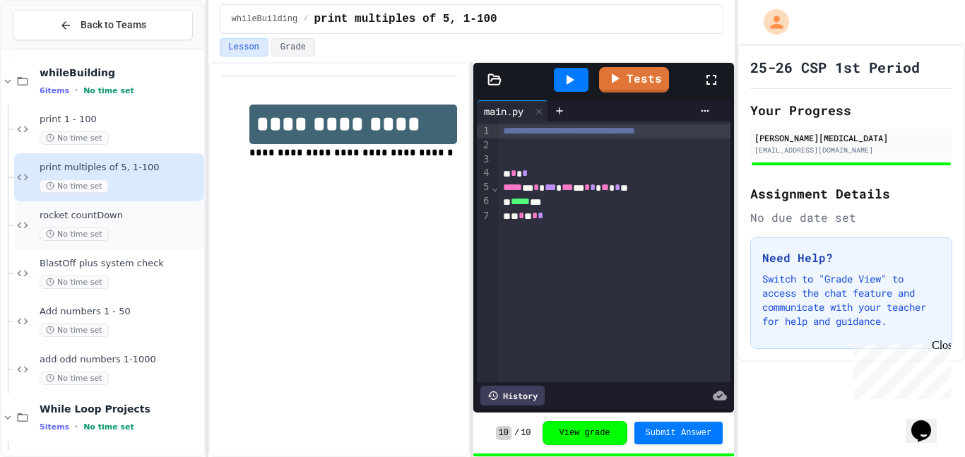
click at [134, 232] on div "No time set" at bounding box center [121, 233] width 162 height 13
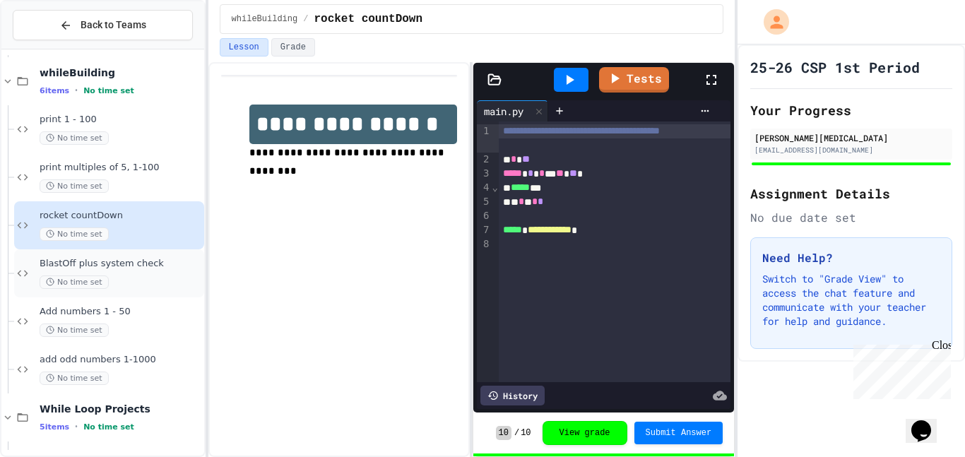
click at [147, 272] on div "BlastOff plus system check No time set" at bounding box center [121, 273] width 162 height 31
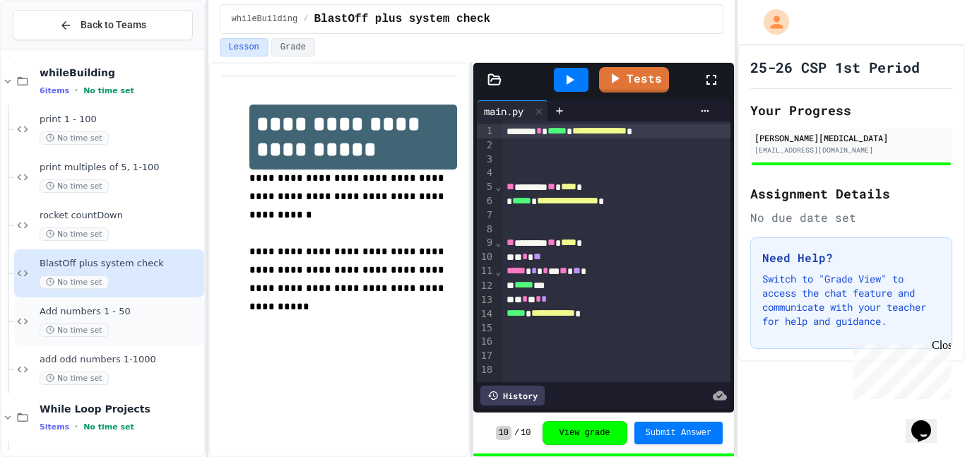
click at [150, 317] on span "Add numbers 1 - 50" at bounding box center [121, 312] width 162 height 12
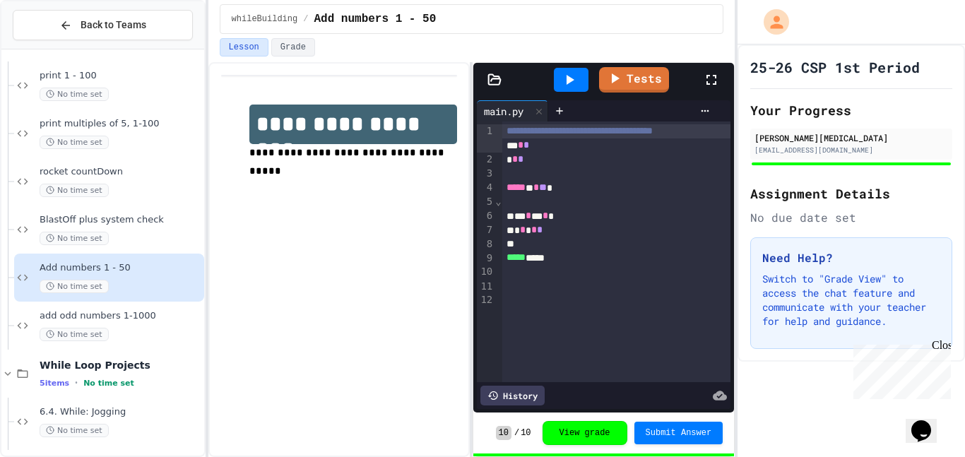
scroll to position [1174, 0]
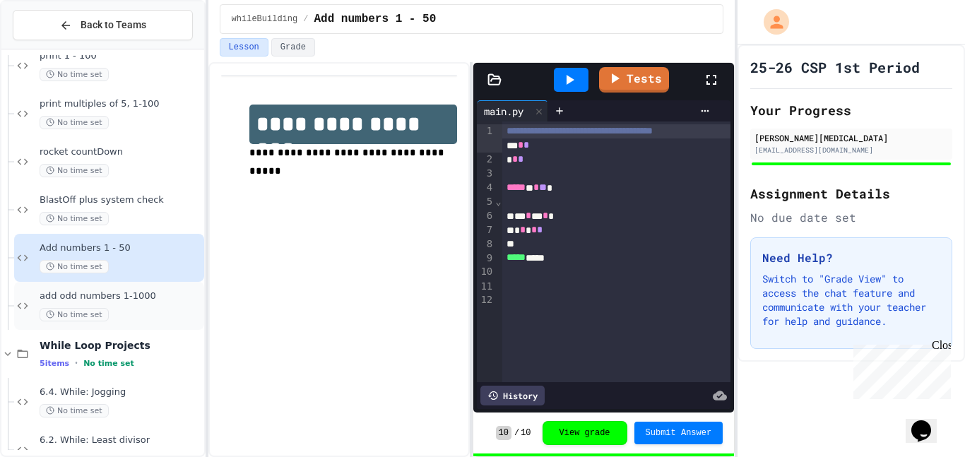
click at [146, 308] on div "No time set" at bounding box center [121, 314] width 162 height 13
